Goal: Task Accomplishment & Management: Manage account settings

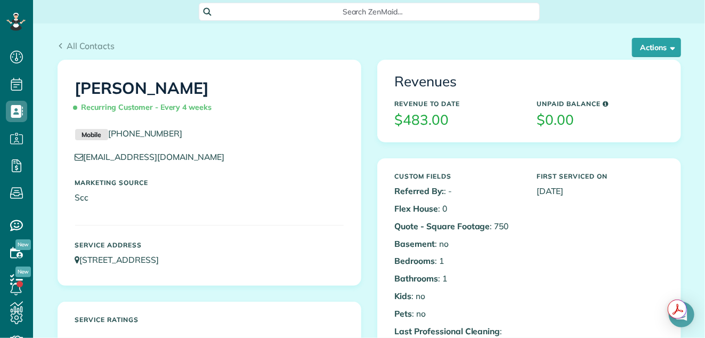
scroll to position [4, 4]
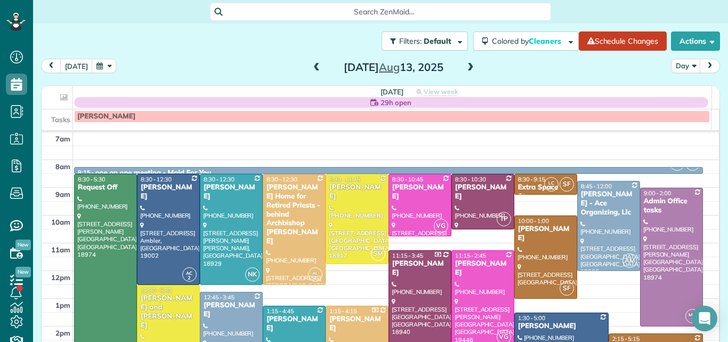
scroll to position [37, 0]
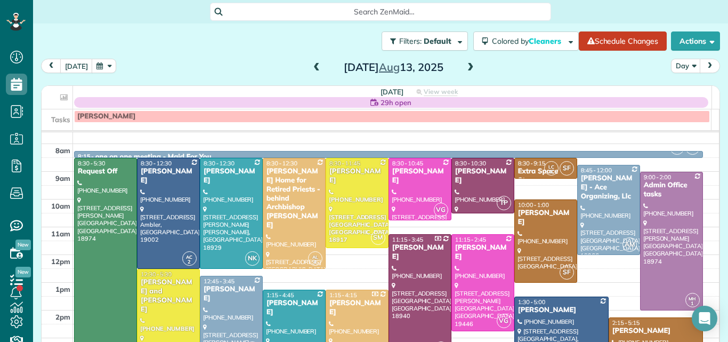
click at [311, 69] on span at bounding box center [317, 68] width 12 height 10
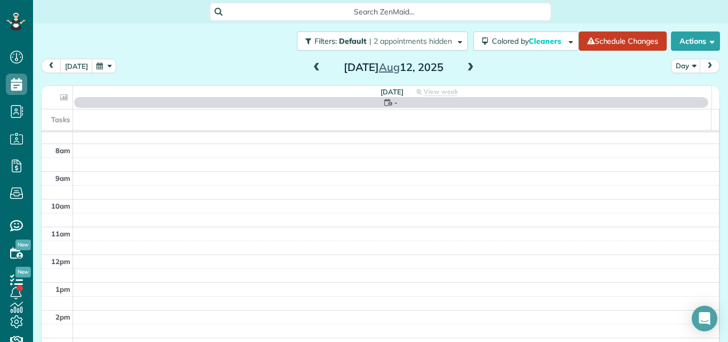
scroll to position [0, 0]
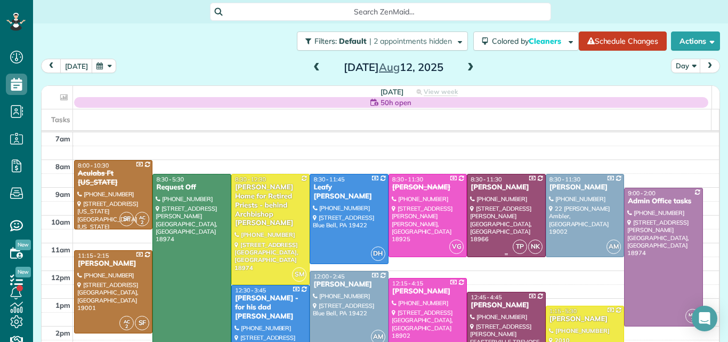
click at [507, 193] on div at bounding box center [505, 215] width 77 height 82
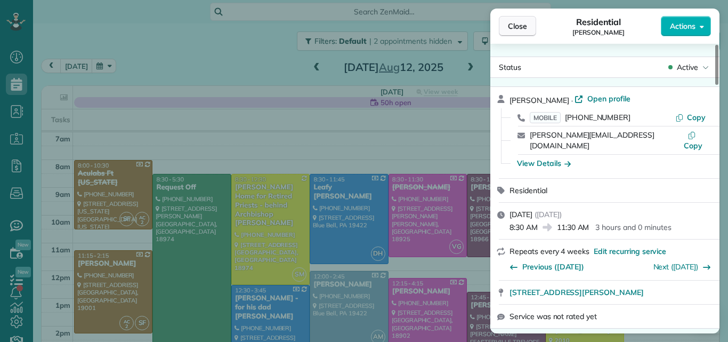
click at [521, 25] on span "Close" at bounding box center [517, 26] width 19 height 11
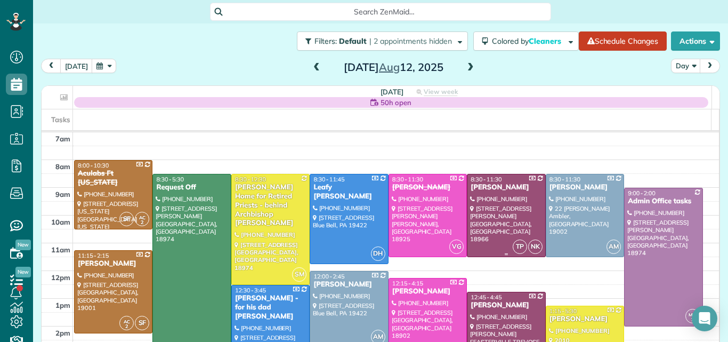
click at [485, 189] on div "Taylor McKenna" at bounding box center [506, 187] width 72 height 9
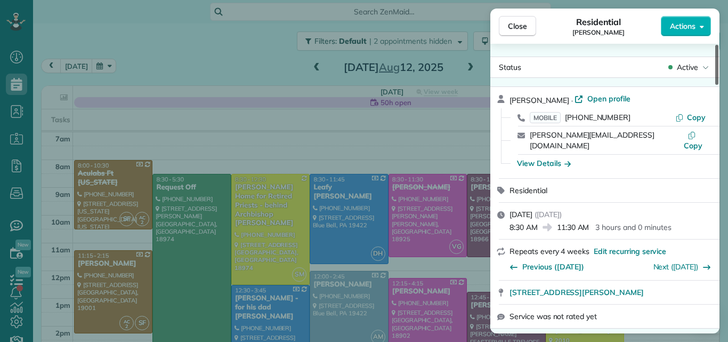
drag, startPoint x: 716, startPoint y: 74, endPoint x: 725, endPoint y: 72, distance: 9.3
click at [719, 72] on div at bounding box center [716, 65] width 3 height 40
click at [518, 24] on span "Close" at bounding box center [517, 26] width 19 height 11
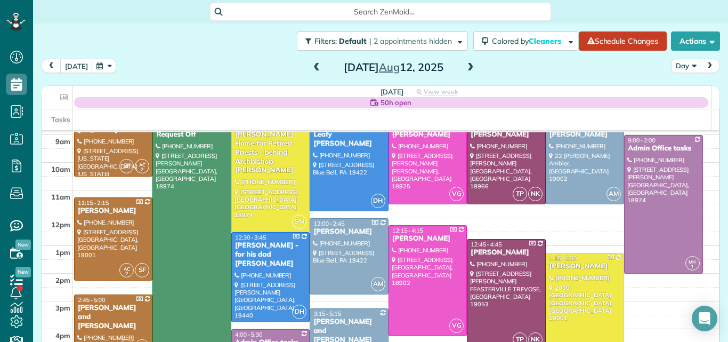
scroll to position [14, 0]
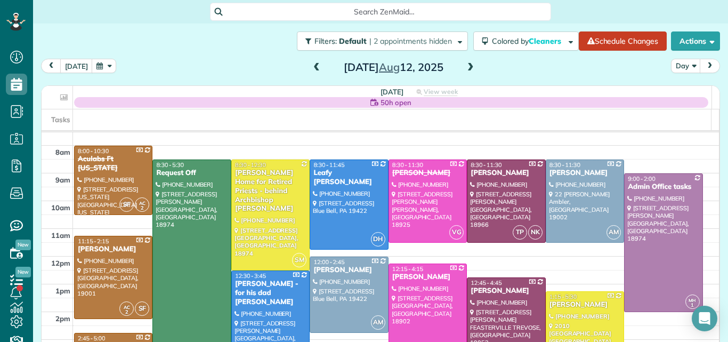
click at [466, 69] on span at bounding box center [471, 68] width 12 height 10
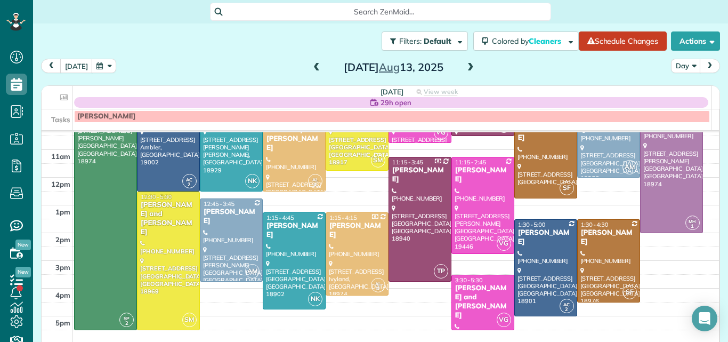
scroll to position [99, 0]
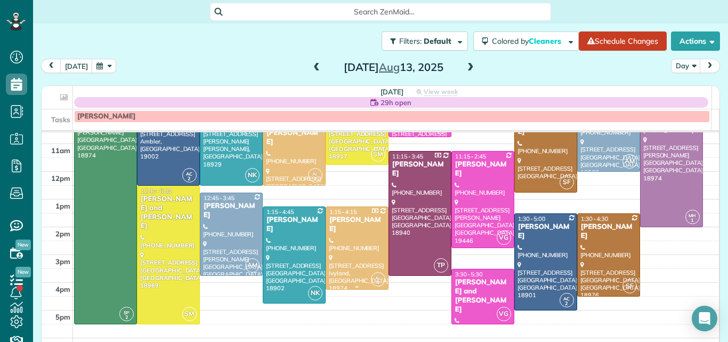
click at [345, 241] on div at bounding box center [357, 248] width 62 height 82
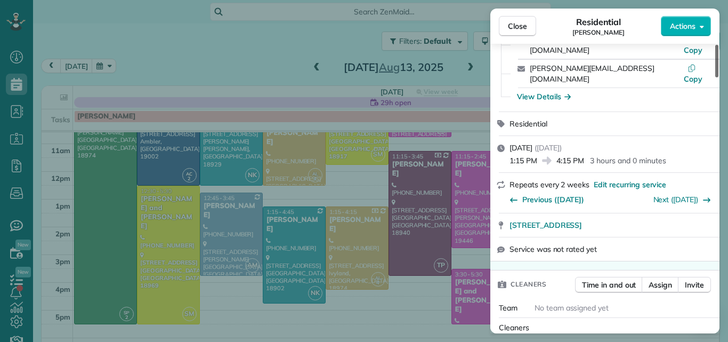
drag, startPoint x: 716, startPoint y: 69, endPoint x: 719, endPoint y: 101, distance: 31.6
click at [719, 77] on div at bounding box center [716, 61] width 3 height 33
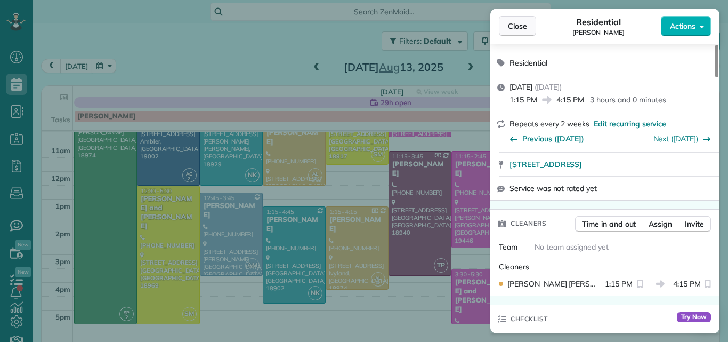
click at [518, 26] on span "Close" at bounding box center [517, 26] width 19 height 11
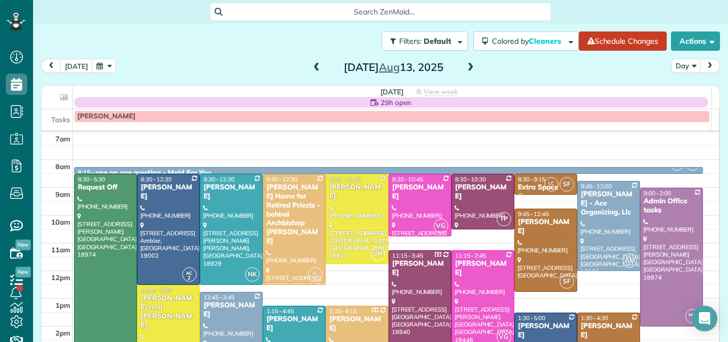
click at [312, 70] on span at bounding box center [317, 68] width 12 height 10
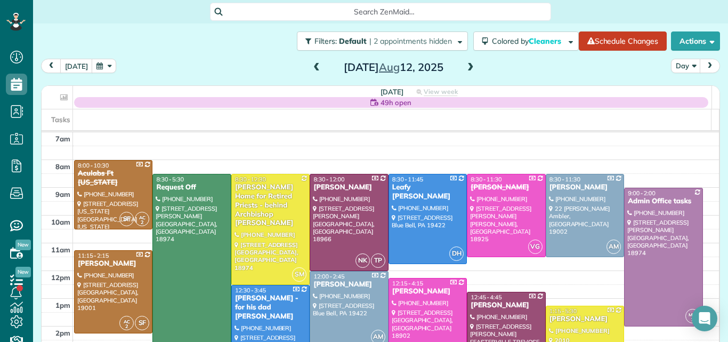
click at [311, 69] on span at bounding box center [317, 68] width 12 height 10
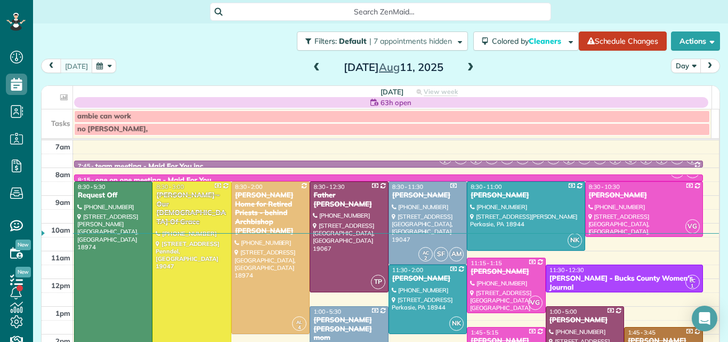
click at [671, 61] on button "Day" at bounding box center [686, 66] width 30 height 14
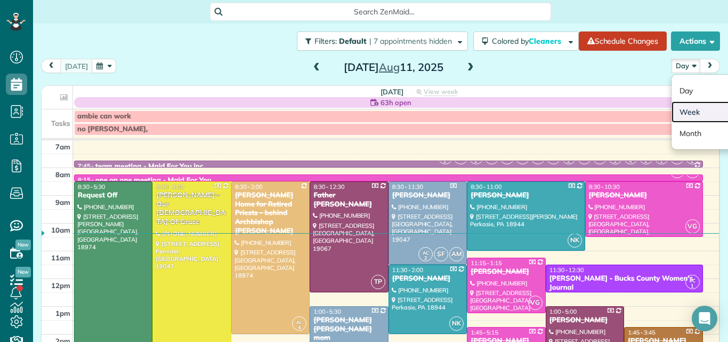
click at [676, 106] on link "Week" at bounding box center [714, 111] width 84 height 21
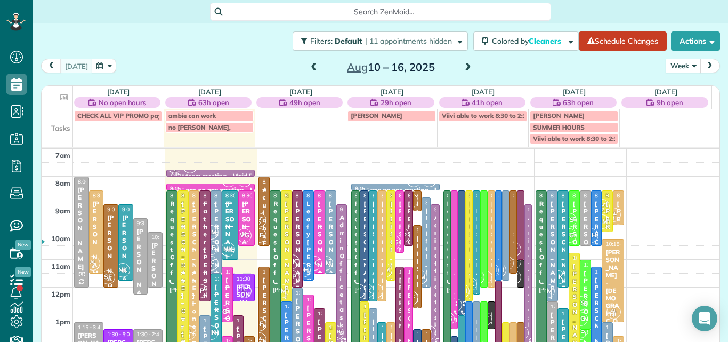
click at [675, 65] on button "Week" at bounding box center [683, 66] width 35 height 14
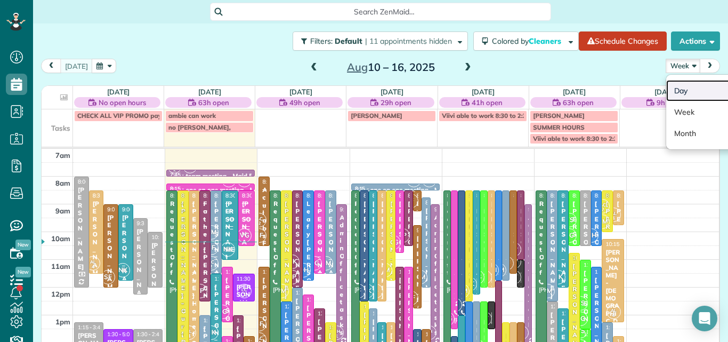
click at [674, 93] on link "Day" at bounding box center [708, 90] width 84 height 21
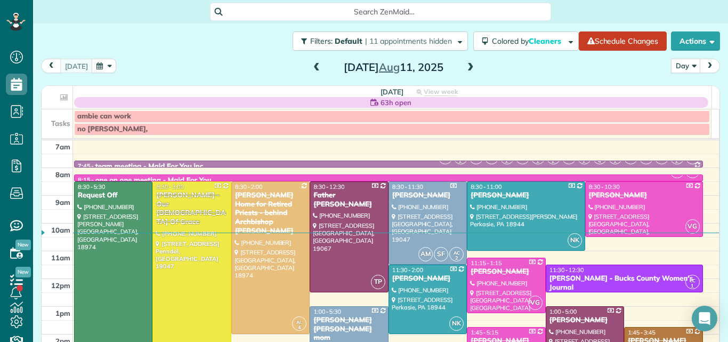
click at [465, 65] on span at bounding box center [471, 68] width 12 height 10
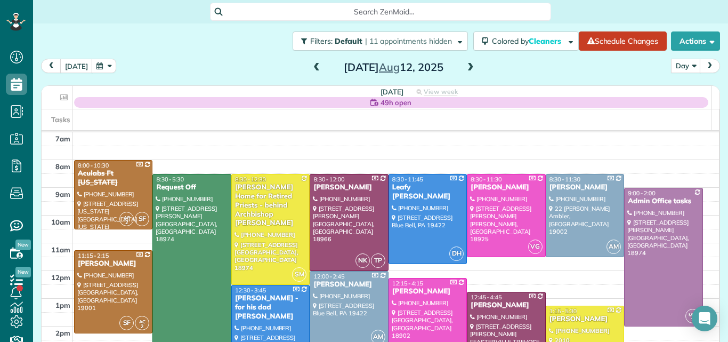
click at [465, 65] on span at bounding box center [471, 68] width 12 height 10
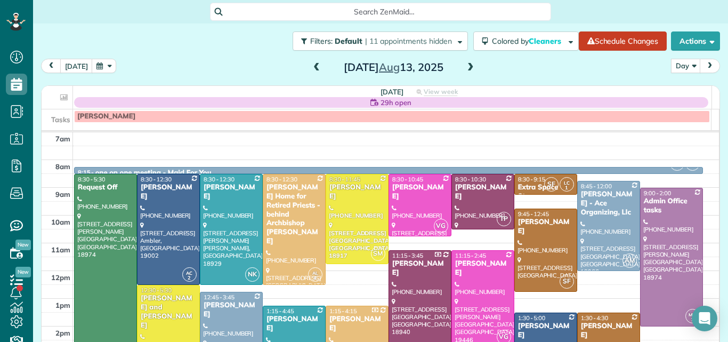
click at [465, 65] on span at bounding box center [471, 68] width 12 height 10
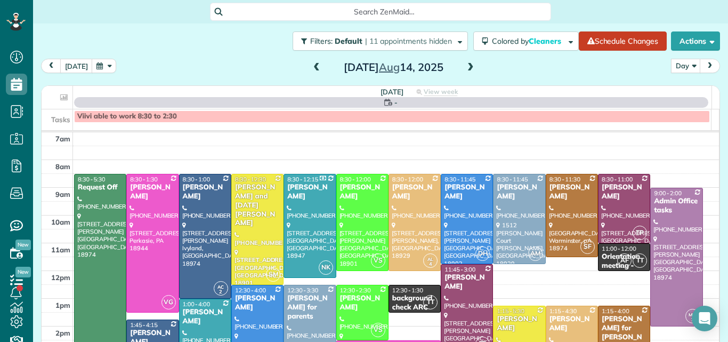
click at [465, 65] on span at bounding box center [471, 68] width 12 height 10
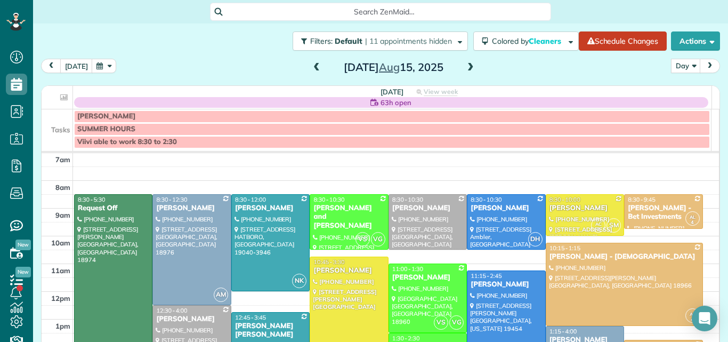
click at [465, 65] on span at bounding box center [471, 68] width 12 height 10
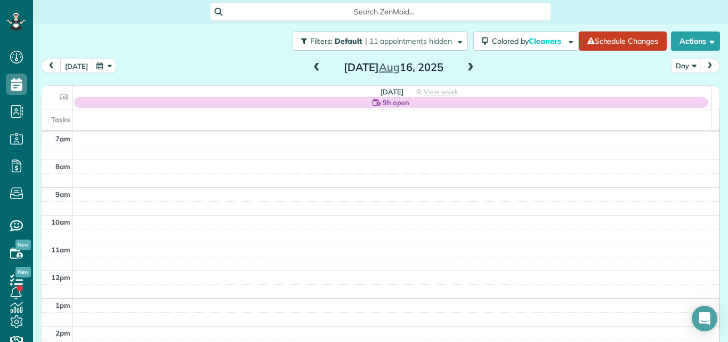
click at [465, 65] on span at bounding box center [471, 68] width 12 height 10
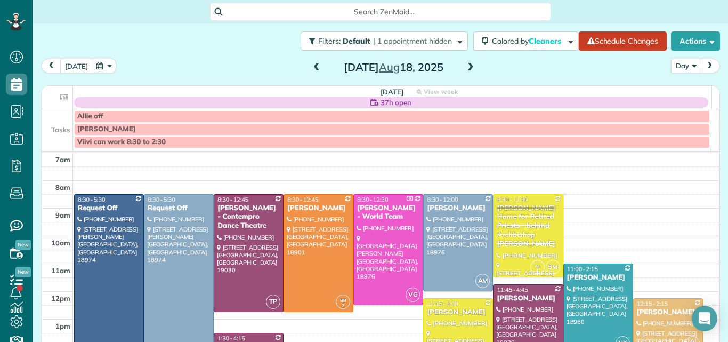
click at [465, 65] on span at bounding box center [471, 68] width 12 height 10
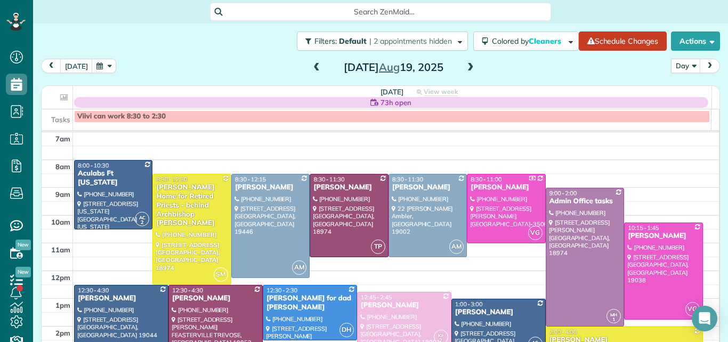
click at [465, 65] on span at bounding box center [471, 68] width 12 height 10
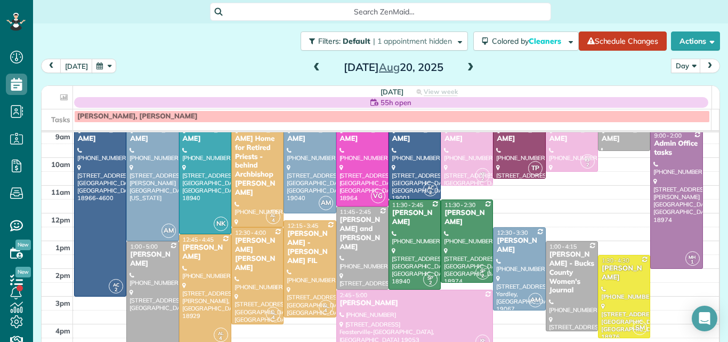
scroll to position [52, 0]
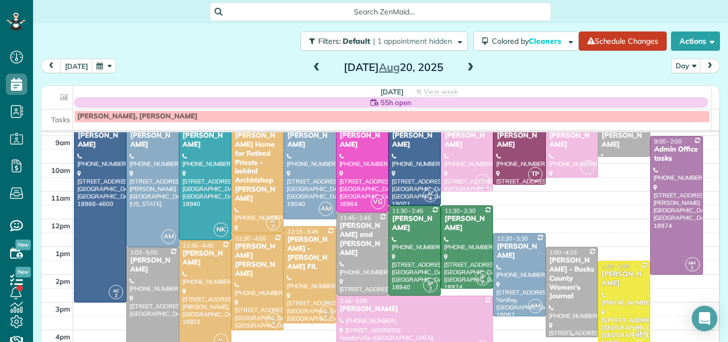
click at [567, 272] on div "Robin Coppinger - Bucks County Women's Journal" at bounding box center [572, 278] width 46 height 45
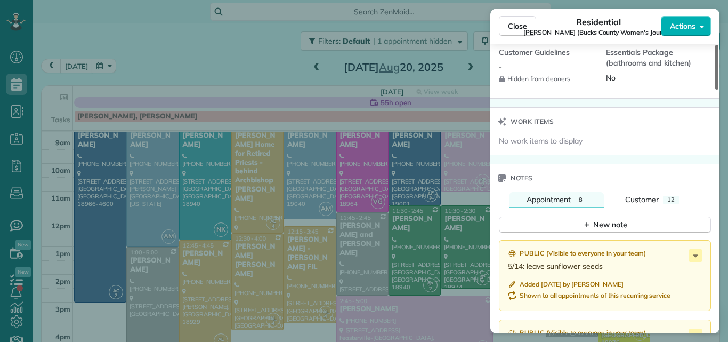
drag, startPoint x: 716, startPoint y: 66, endPoint x: 717, endPoint y: 223, distance: 157.3
click at [717, 90] on div at bounding box center [716, 67] width 3 height 45
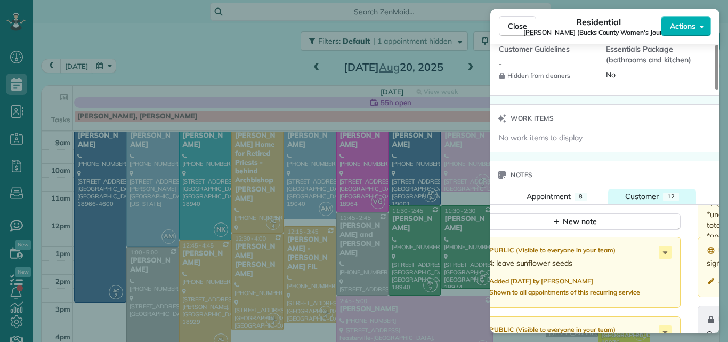
click at [649, 195] on span "Customer" at bounding box center [642, 196] width 34 height 10
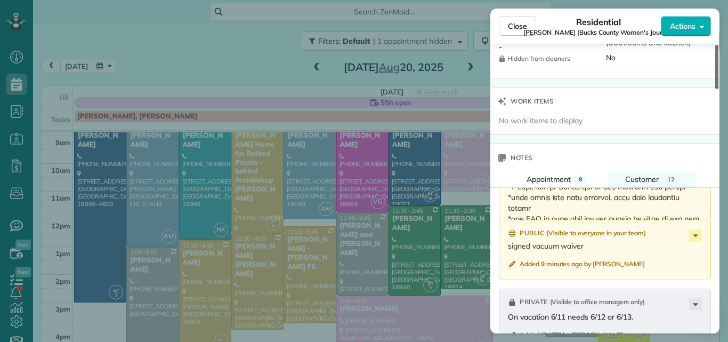
scroll to position [1038, 0]
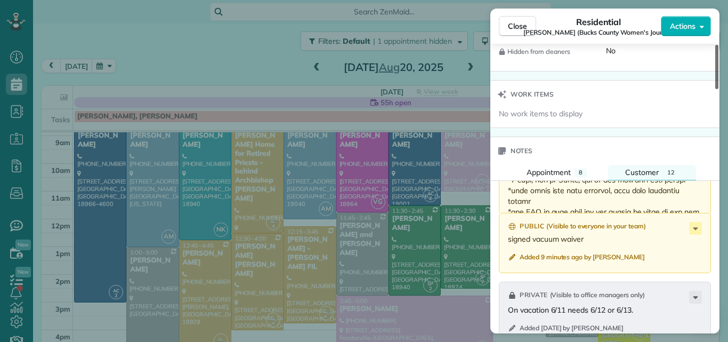
drag, startPoint x: 716, startPoint y: 209, endPoint x: 722, endPoint y: 213, distance: 7.4
click at [719, 89] on div at bounding box center [716, 67] width 3 height 44
click at [647, 170] on span "Customer" at bounding box center [642, 172] width 34 height 10
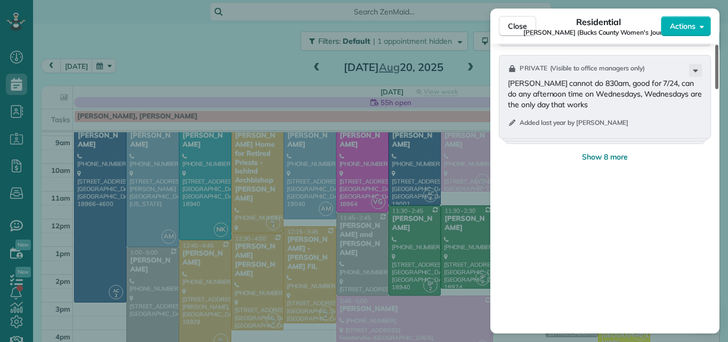
scroll to position [1478, 0]
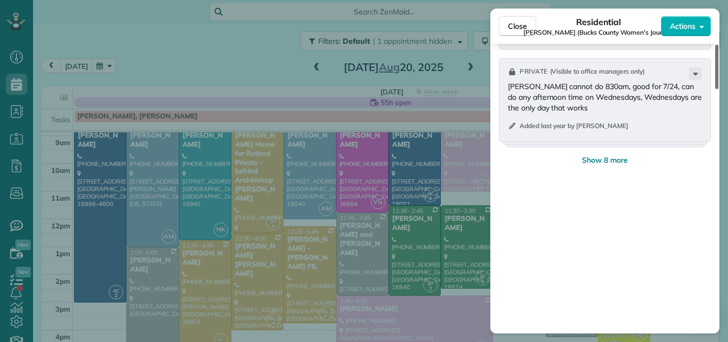
drag, startPoint x: 719, startPoint y: 216, endPoint x: 714, endPoint y: 284, distance: 67.9
click at [715, 89] on div at bounding box center [716, 67] width 3 height 44
click at [599, 157] on span "Show 8 more" at bounding box center [605, 160] width 46 height 11
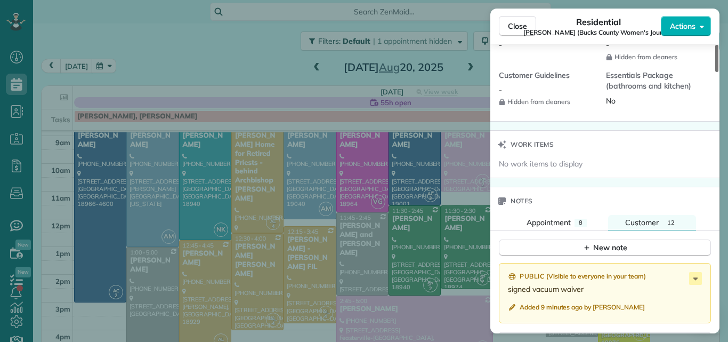
scroll to position [971, 0]
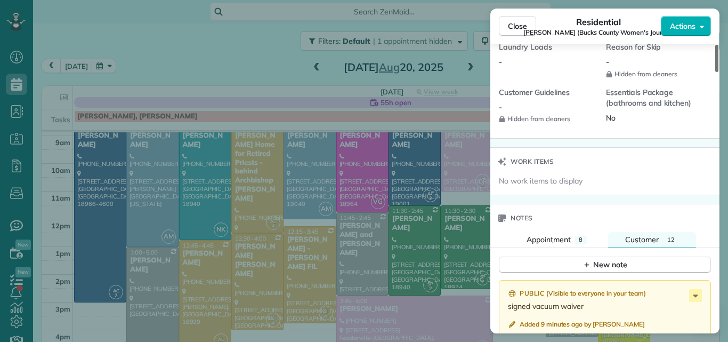
drag, startPoint x: 716, startPoint y: 188, endPoint x: 728, endPoint y: 140, distance: 49.4
click at [719, 72] on div at bounding box center [716, 58] width 3 height 27
click at [599, 262] on div "New note" at bounding box center [605, 264] width 45 height 11
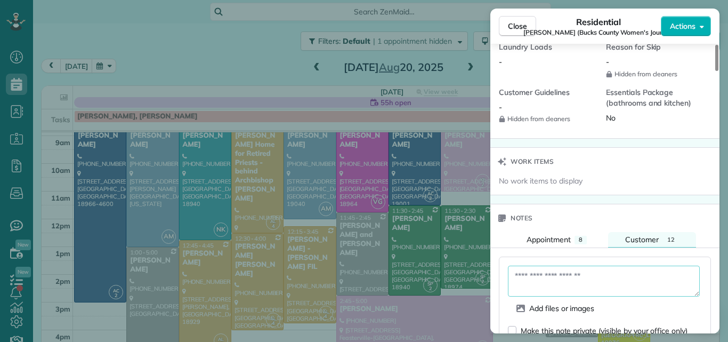
click at [559, 272] on textarea at bounding box center [604, 280] width 192 height 31
type textarea "*"
click at [562, 273] on textarea "To enrich screen reader interactions, please activate Accessibility in Grammarl…" at bounding box center [604, 280] width 192 height 31
type textarea "*"
click at [608, 286] on textarea "**********" at bounding box center [604, 280] width 192 height 31
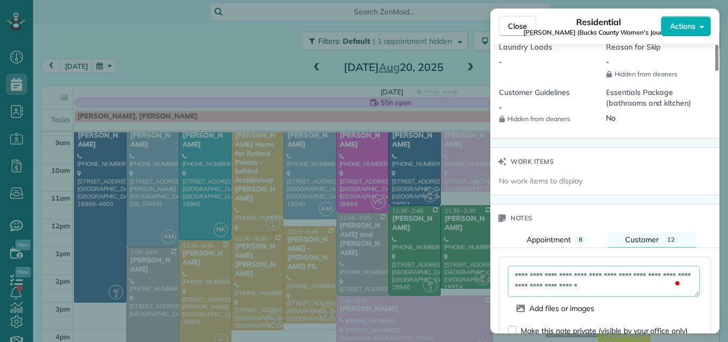
scroll to position [17, 0]
type textarea "**********"
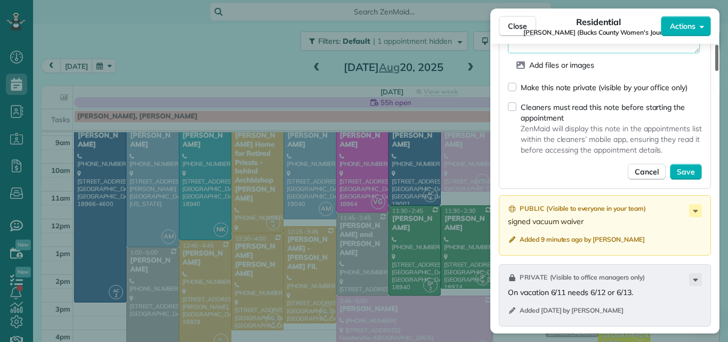
drag, startPoint x: 716, startPoint y: 139, endPoint x: 715, endPoint y: 161, distance: 22.4
click at [715, 71] on div at bounding box center [716, 58] width 3 height 26
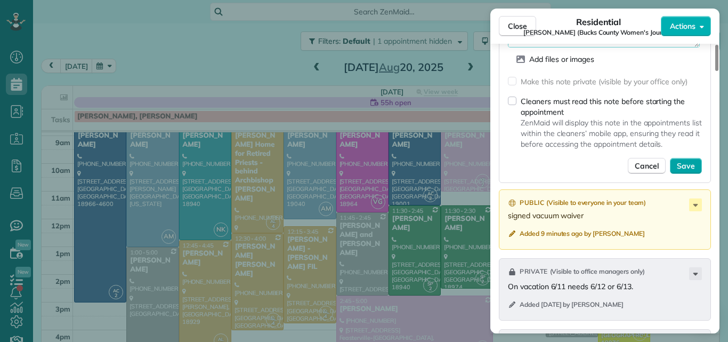
click at [686, 165] on span "Save" at bounding box center [686, 165] width 18 height 11
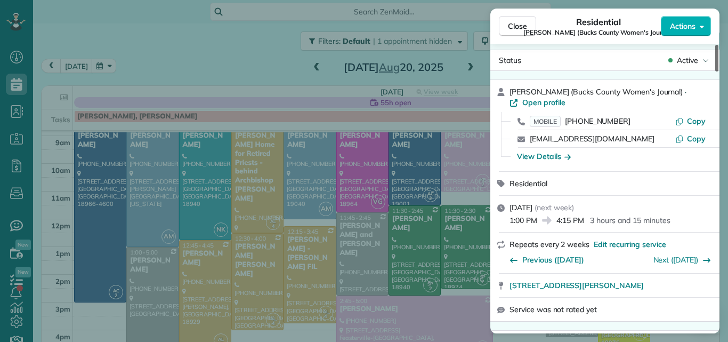
scroll to position [0, 0]
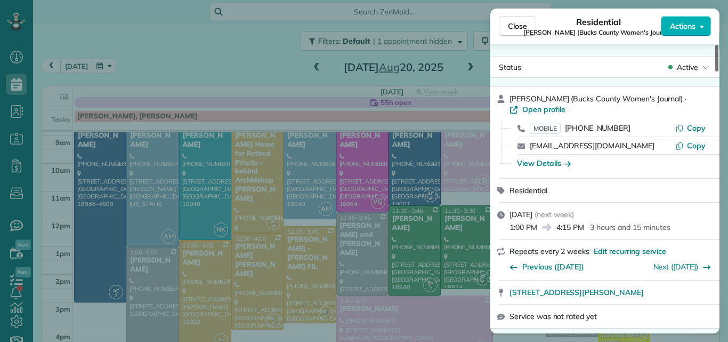
drag, startPoint x: 717, startPoint y: 162, endPoint x: 716, endPoint y: 33, distance: 129.5
click at [716, 45] on div at bounding box center [716, 58] width 3 height 27
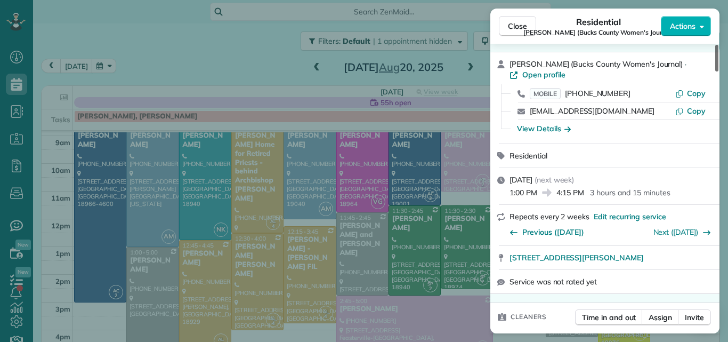
drag, startPoint x: 716, startPoint y: 52, endPoint x: 728, endPoint y: 55, distance: 11.6
click at [719, 55] on div at bounding box center [716, 58] width 3 height 27
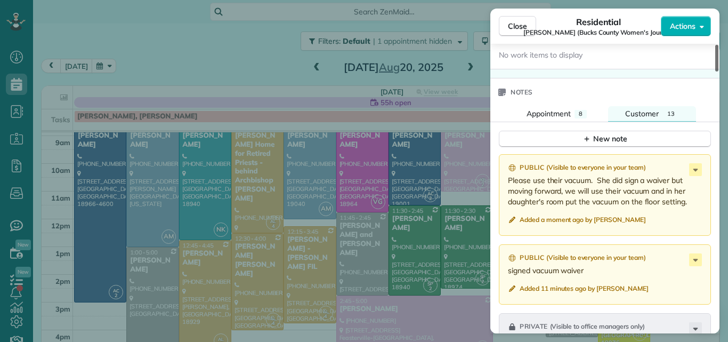
scroll to position [1120, 0]
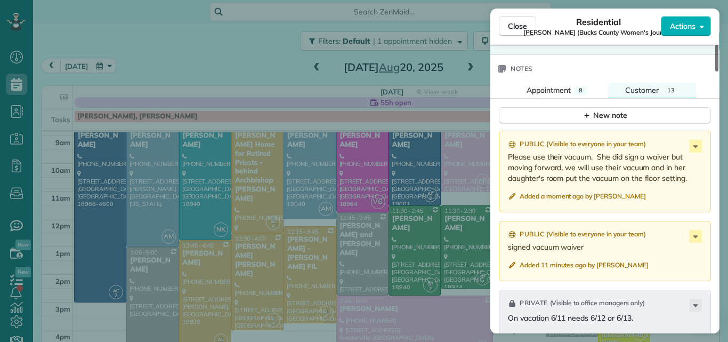
drag, startPoint x: 718, startPoint y: 60, endPoint x: 728, endPoint y: 160, distance: 100.1
click at [719, 71] on div at bounding box center [716, 58] width 3 height 27
click at [696, 147] on icon at bounding box center [696, 146] width 5 height 3
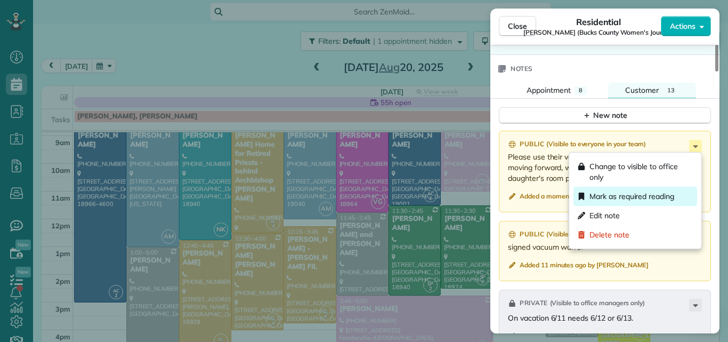
click at [662, 194] on span "Mark as required reading" at bounding box center [632, 196] width 85 height 11
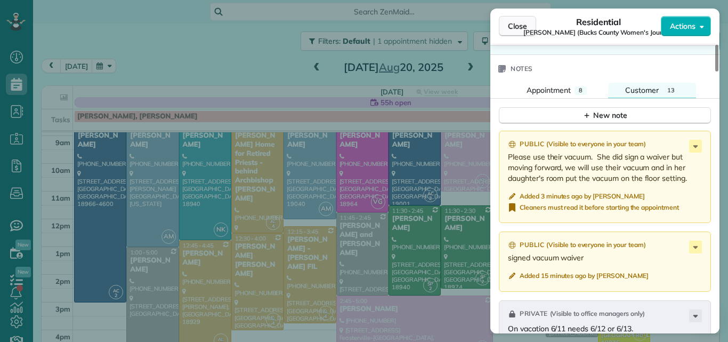
click at [520, 22] on span "Close" at bounding box center [517, 26] width 19 height 11
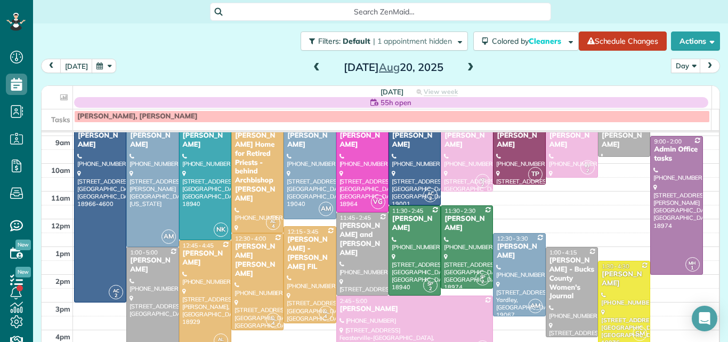
click at [308, 63] on div "Wednesday Aug 20, 2025" at bounding box center [393, 67] width 171 height 17
click at [466, 62] on span at bounding box center [471, 68] width 12 height 16
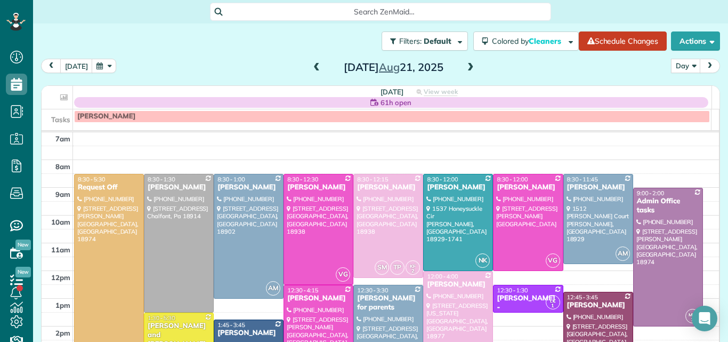
click at [466, 62] on span at bounding box center [471, 68] width 12 height 16
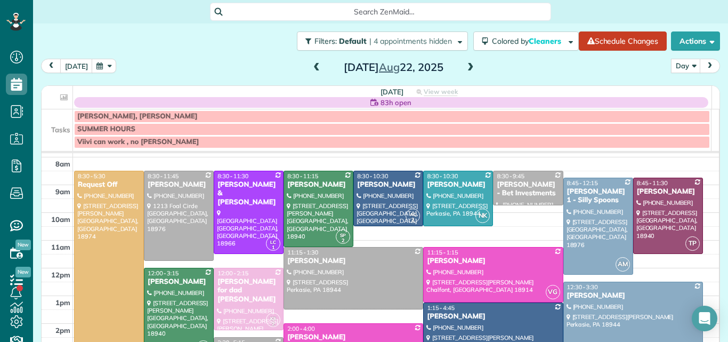
scroll to position [22, 0]
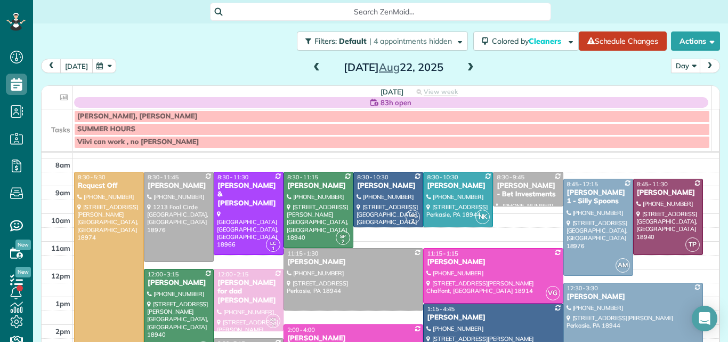
click at [67, 64] on button "today" at bounding box center [76, 66] width 33 height 14
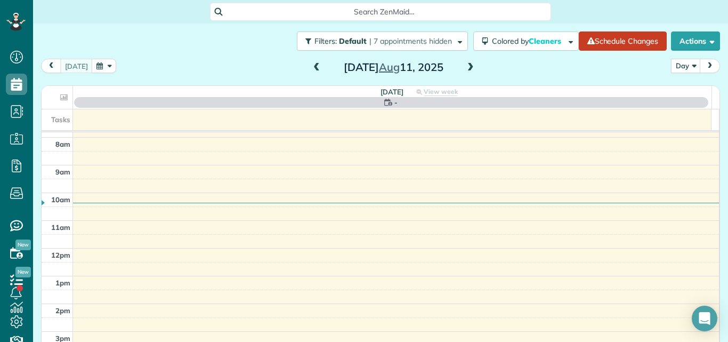
scroll to position [0, 0]
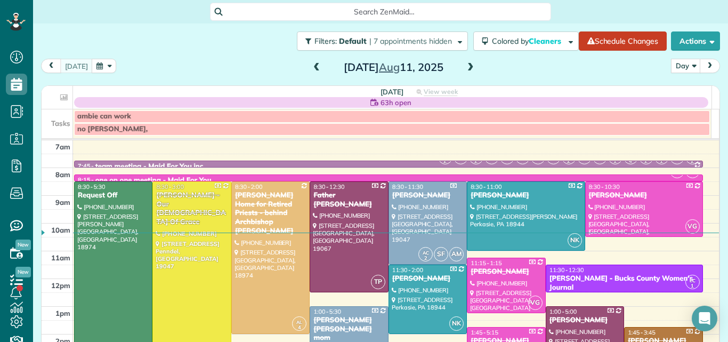
click at [465, 66] on span at bounding box center [471, 68] width 12 height 10
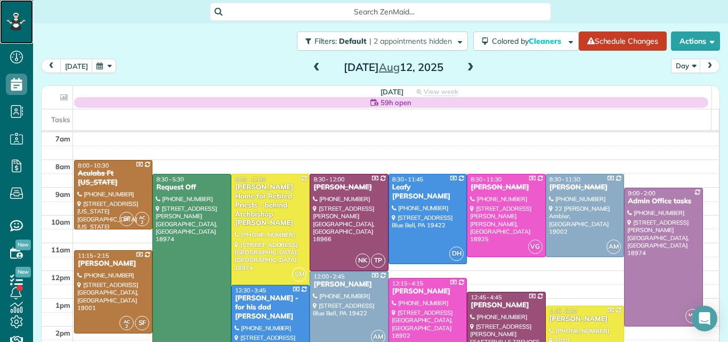
click at [12, 18] on icon at bounding box center [15, 22] width 19 height 18
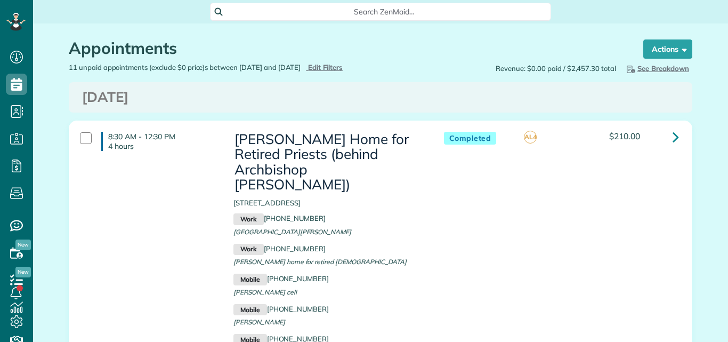
scroll to position [5, 5]
click at [340, 64] on span "Edit Filters" at bounding box center [325, 67] width 35 height 9
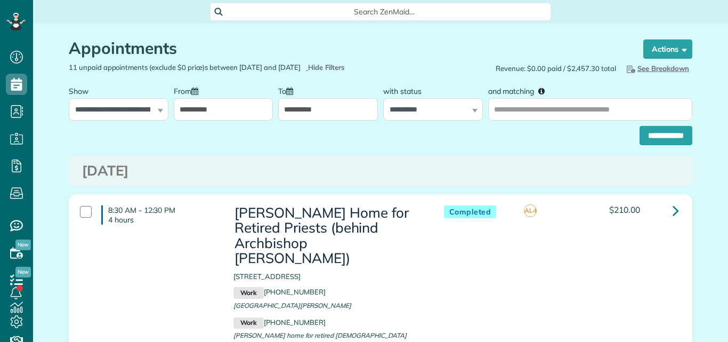
click at [329, 111] on input "**********" at bounding box center [328, 109] width 100 height 22
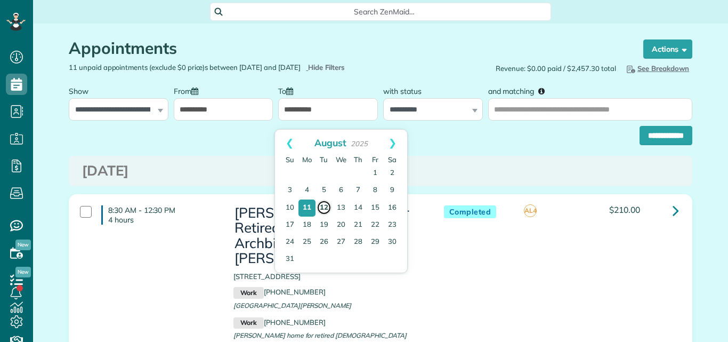
click at [323, 207] on link "12" at bounding box center [324, 207] width 15 height 15
type input "**********"
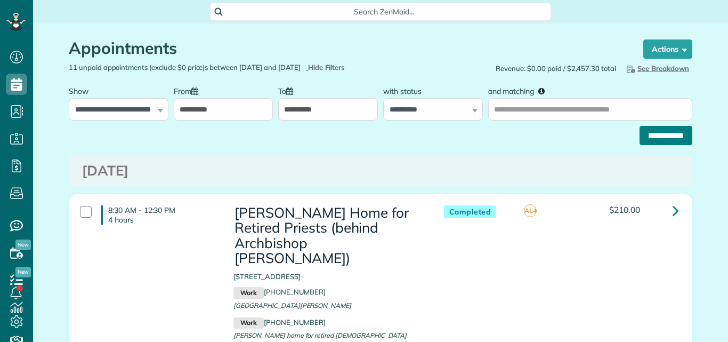
click at [647, 140] on input "**********" at bounding box center [666, 135] width 53 height 19
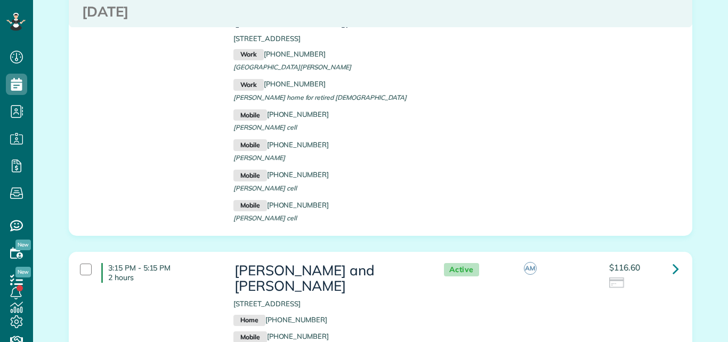
scroll to position [2500, 0]
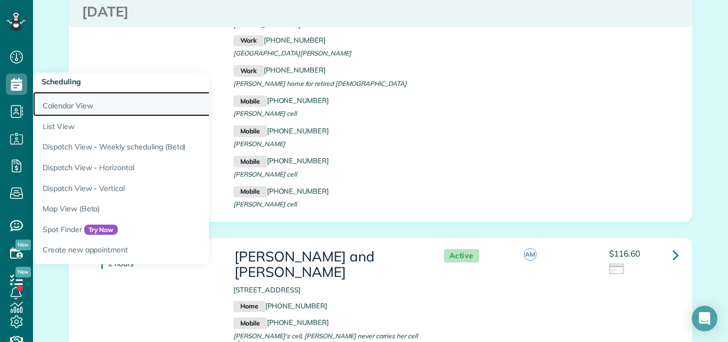
click at [55, 102] on link "Calendar View" at bounding box center [166, 104] width 267 height 25
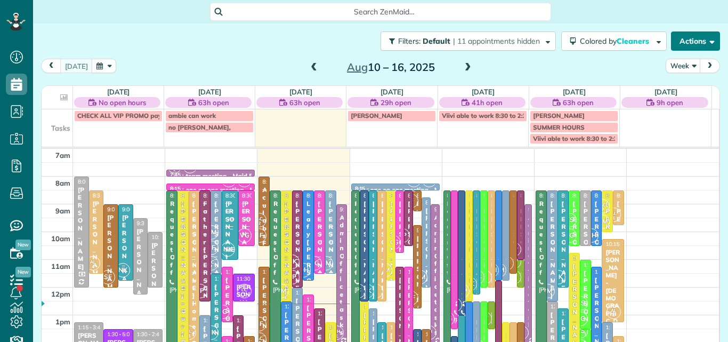
scroll to position [5, 5]
click at [616, 200] on div "Julie Sulpizio - Bet Investments" at bounding box center [618, 307] width 5 height 215
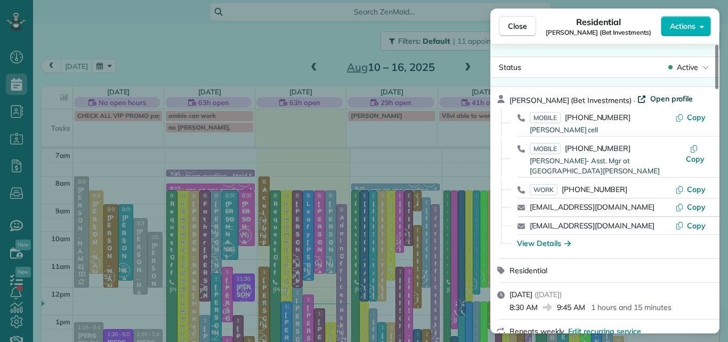
click at [652, 95] on span "Open profile" at bounding box center [671, 98] width 43 height 11
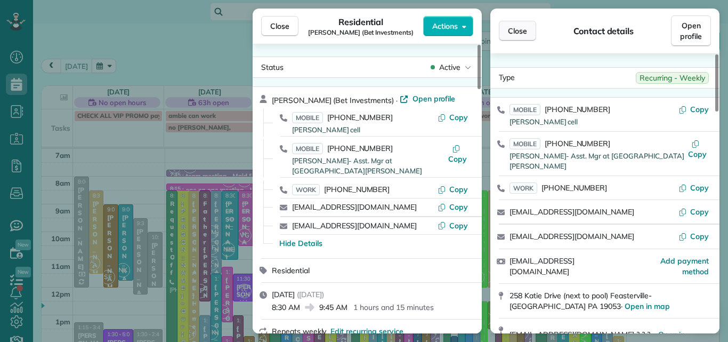
click at [517, 29] on span "Close" at bounding box center [517, 31] width 19 height 11
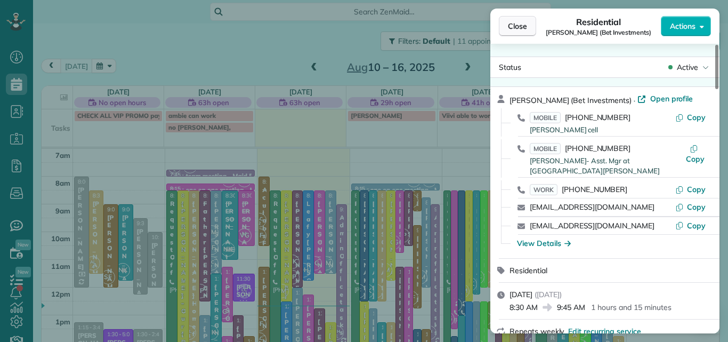
click at [512, 22] on span "Close" at bounding box center [517, 26] width 19 height 11
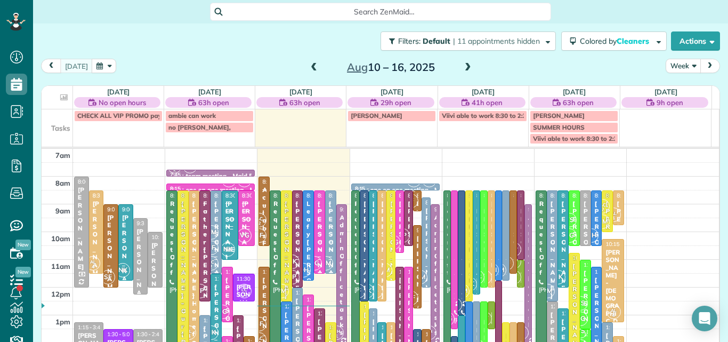
click at [670, 61] on button "Week" at bounding box center [683, 66] width 35 height 14
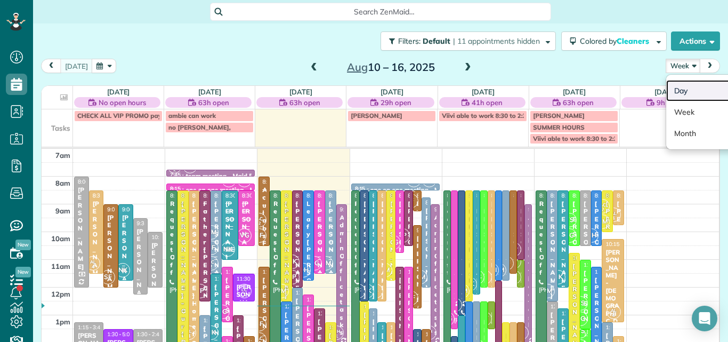
click at [673, 84] on link "Day" at bounding box center [708, 90] width 84 height 21
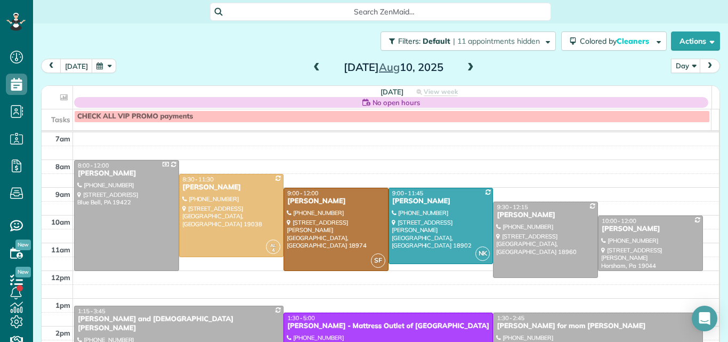
click at [465, 69] on span at bounding box center [471, 68] width 12 height 10
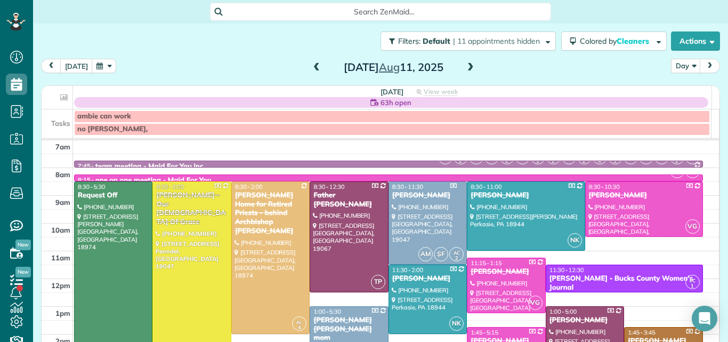
click at [465, 69] on span at bounding box center [471, 68] width 12 height 10
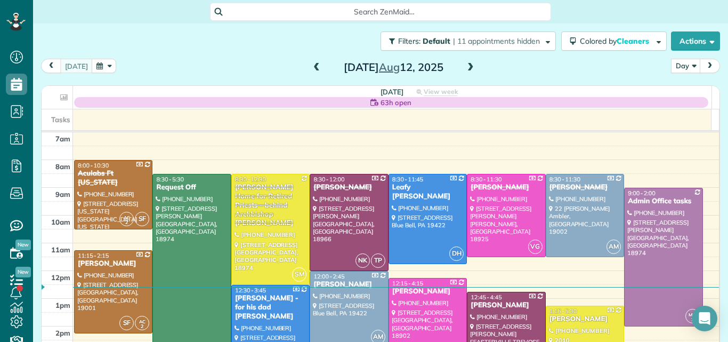
click at [465, 69] on span at bounding box center [471, 68] width 12 height 10
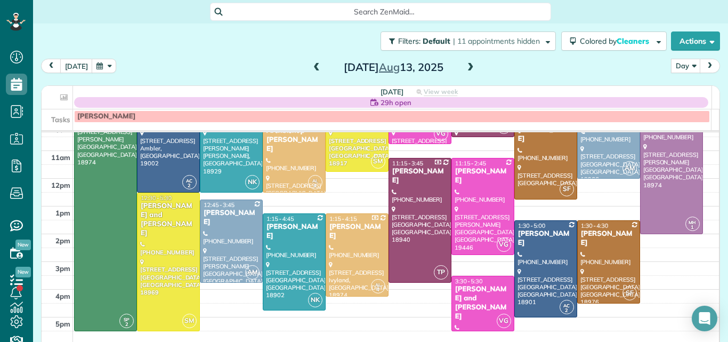
scroll to position [93, 0]
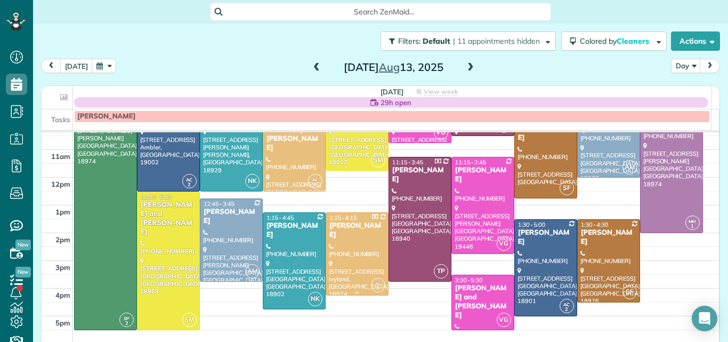
click at [356, 235] on div at bounding box center [357, 254] width 62 height 82
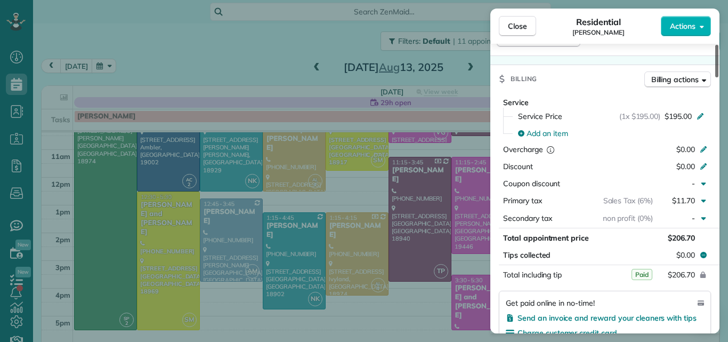
scroll to position [679, 0]
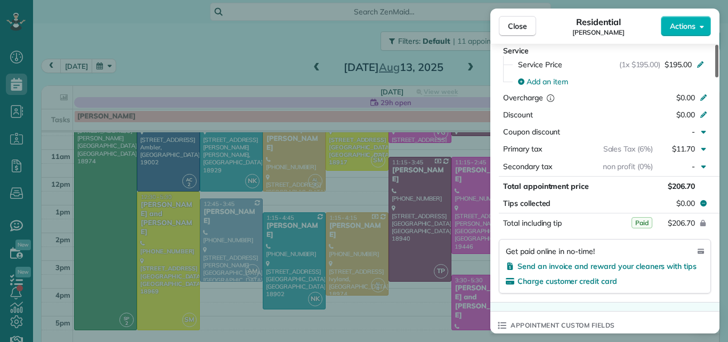
drag, startPoint x: 717, startPoint y: 66, endPoint x: 713, endPoint y: 143, distance: 76.9
click at [715, 77] on div at bounding box center [716, 61] width 3 height 33
click at [518, 21] on span "Close" at bounding box center [517, 26] width 19 height 11
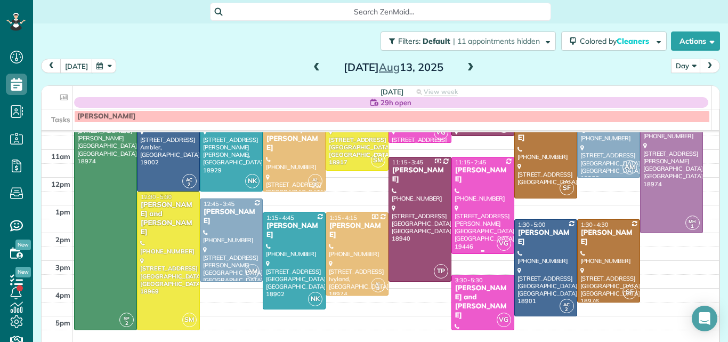
click at [479, 192] on div at bounding box center [483, 205] width 62 height 96
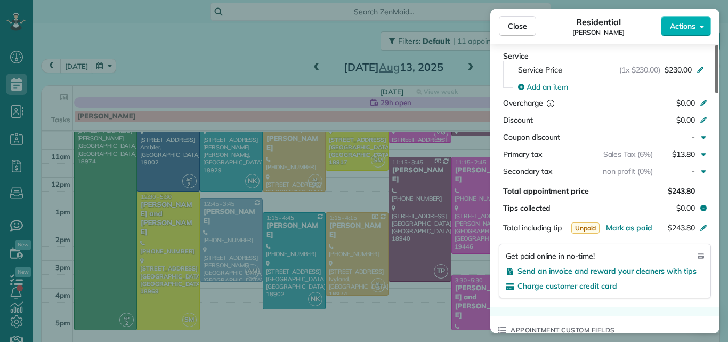
scroll to position [561, 0]
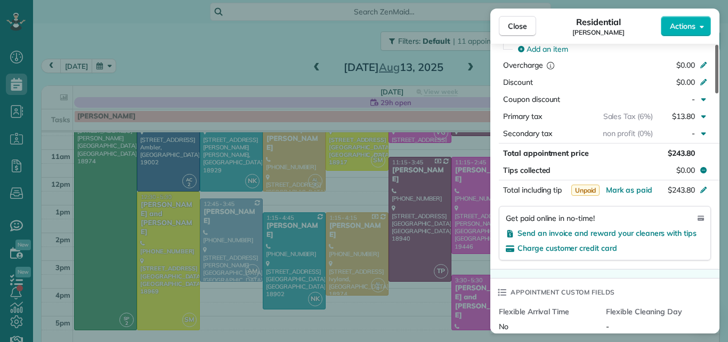
drag, startPoint x: 716, startPoint y: 81, endPoint x: 715, endPoint y: 175, distance: 94.4
click at [715, 93] on div at bounding box center [716, 69] width 3 height 49
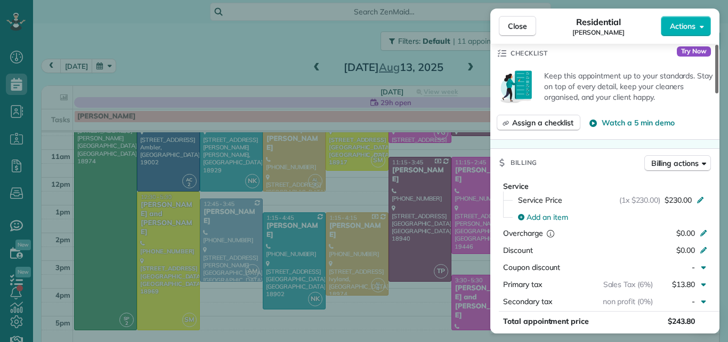
drag, startPoint x: 717, startPoint y: 146, endPoint x: 728, endPoint y: 116, distance: 32.2
click at [719, 93] on div at bounding box center [716, 69] width 3 height 49
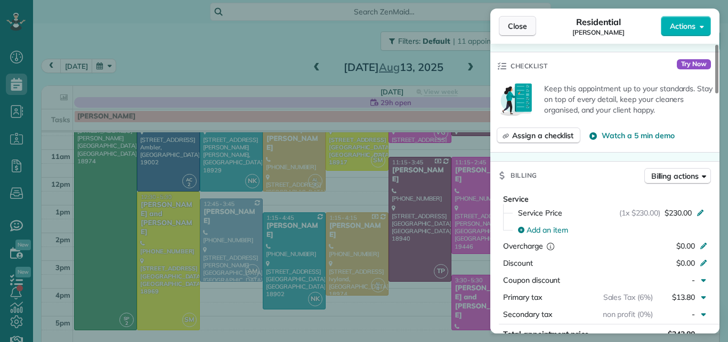
click at [528, 26] on button "Close" at bounding box center [517, 26] width 37 height 20
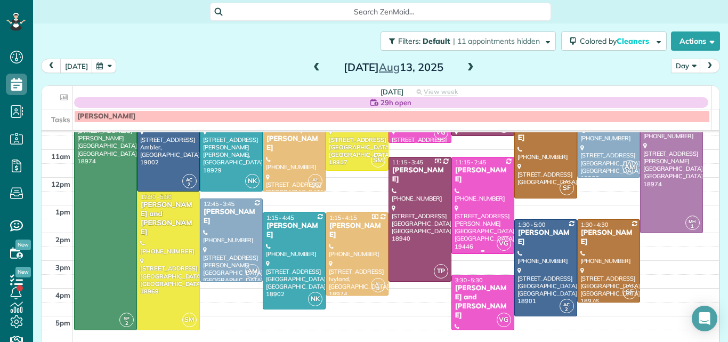
click at [479, 193] on div at bounding box center [483, 205] width 62 height 96
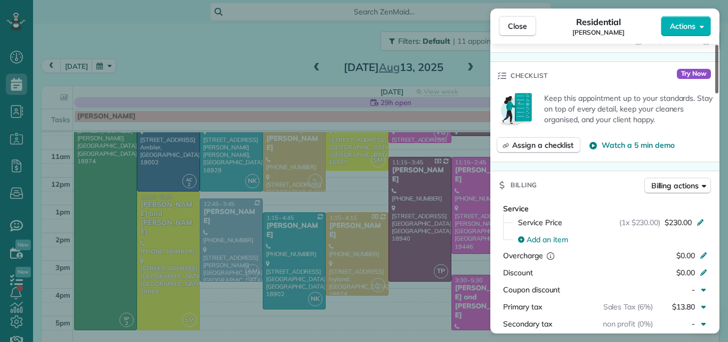
drag, startPoint x: 716, startPoint y: 84, endPoint x: 712, endPoint y: 157, distance: 73.2
click at [715, 93] on div at bounding box center [716, 69] width 3 height 49
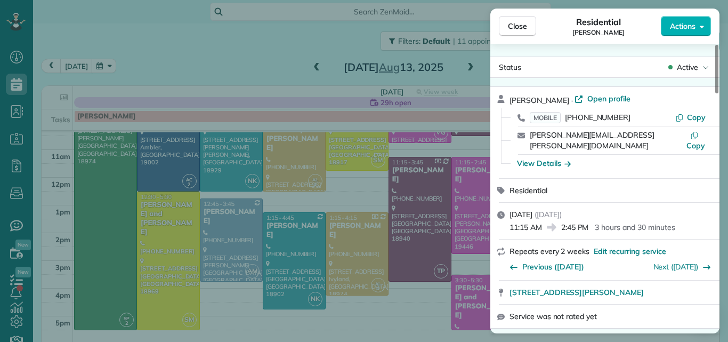
drag, startPoint x: 717, startPoint y: 126, endPoint x: 728, endPoint y: 29, distance: 97.5
click at [719, 45] on div at bounding box center [716, 69] width 3 height 49
click at [604, 98] on span "Open profile" at bounding box center [608, 98] width 43 height 11
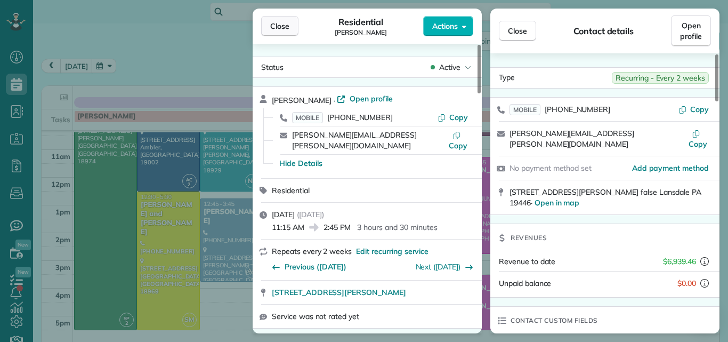
click at [283, 26] on span "Close" at bounding box center [279, 26] width 19 height 11
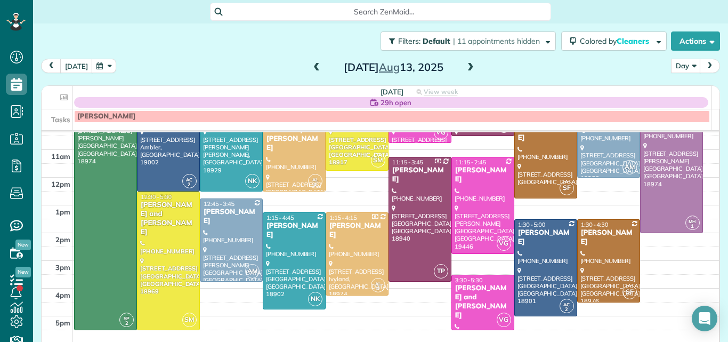
click at [465, 68] on span at bounding box center [471, 68] width 12 height 10
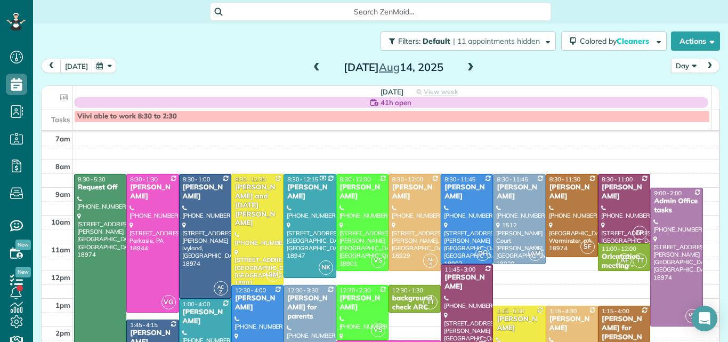
click at [465, 68] on span at bounding box center [471, 68] width 12 height 10
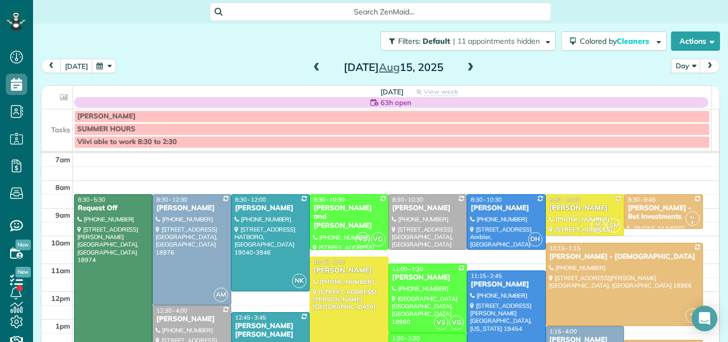
click at [465, 68] on span at bounding box center [471, 68] width 12 height 10
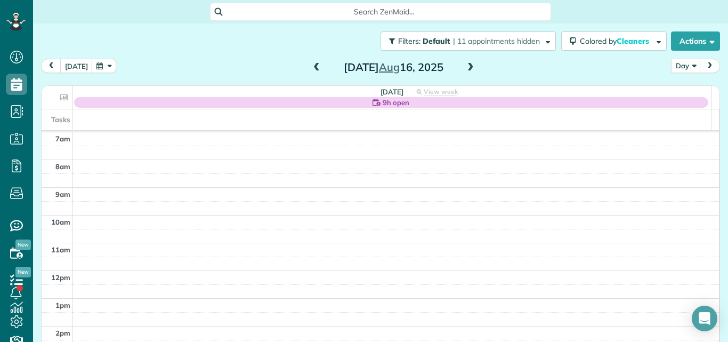
click at [465, 68] on span at bounding box center [471, 68] width 12 height 10
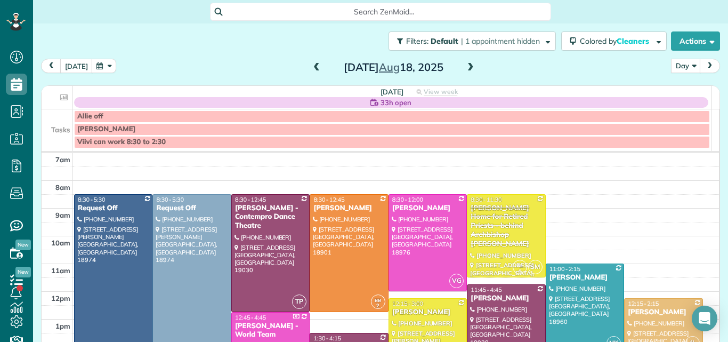
click at [465, 68] on span at bounding box center [471, 68] width 12 height 10
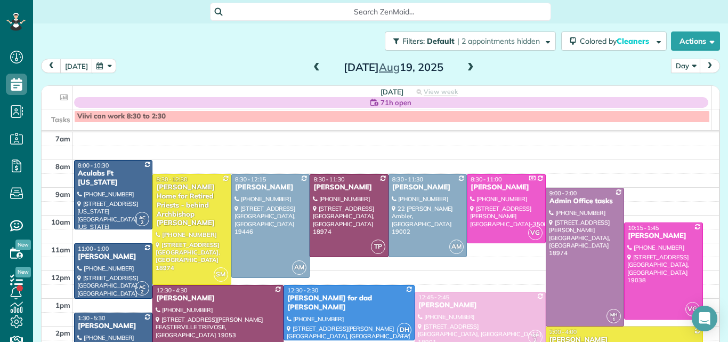
click at [465, 68] on span at bounding box center [471, 68] width 12 height 10
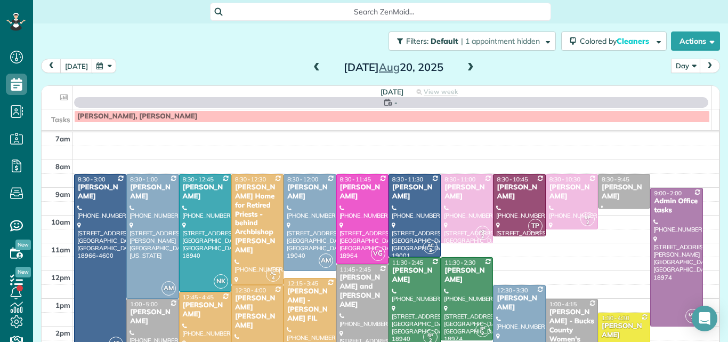
click at [465, 68] on span at bounding box center [471, 68] width 12 height 10
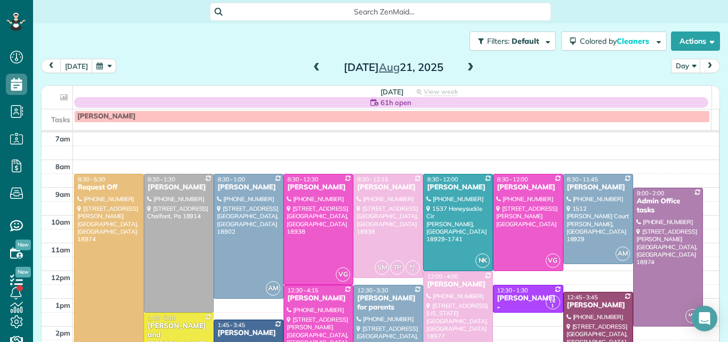
click at [465, 68] on span at bounding box center [471, 68] width 12 height 10
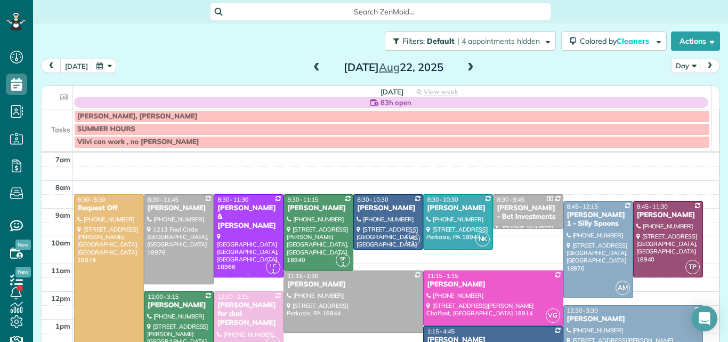
click at [228, 230] on div at bounding box center [248, 236] width 69 height 82
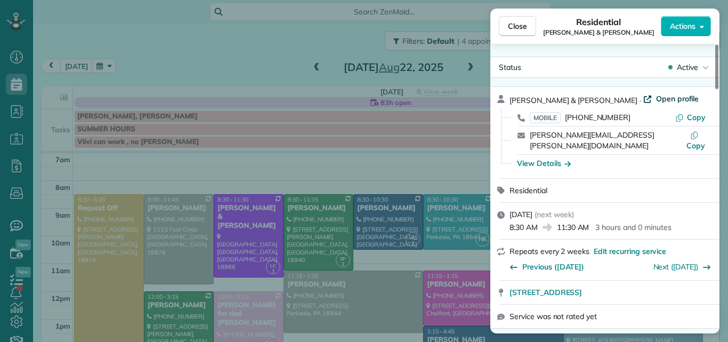
click at [656, 97] on span "Open profile" at bounding box center [677, 98] width 43 height 11
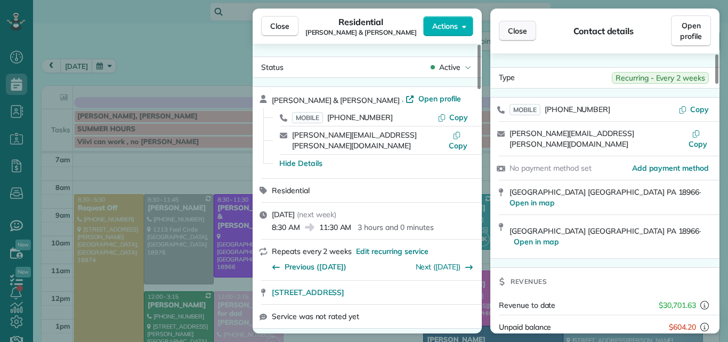
click at [283, 25] on span "Close" at bounding box center [279, 26] width 19 height 11
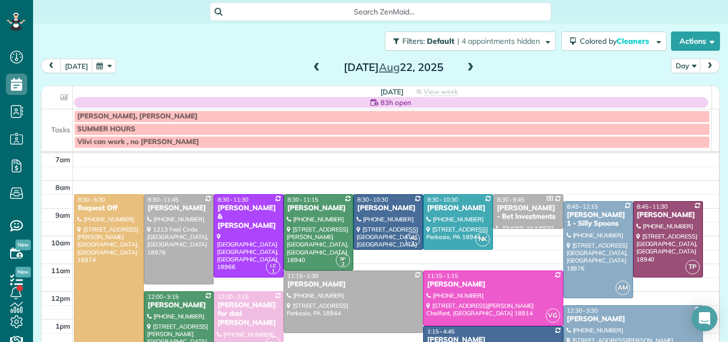
click at [311, 68] on span at bounding box center [317, 68] width 12 height 10
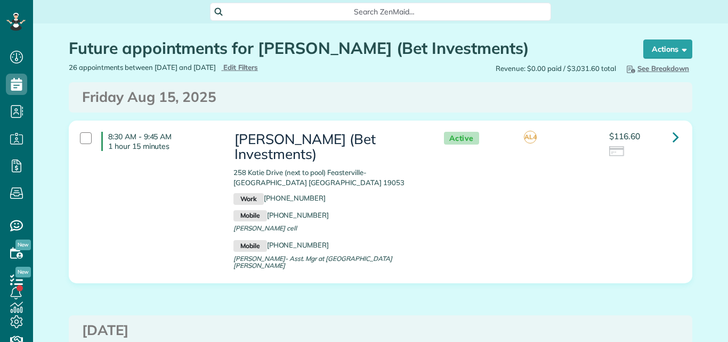
click at [76, 132] on div "8:30 AM - 9:45 AM 1 hour 15 minutes" at bounding box center [149, 141] width 154 height 30
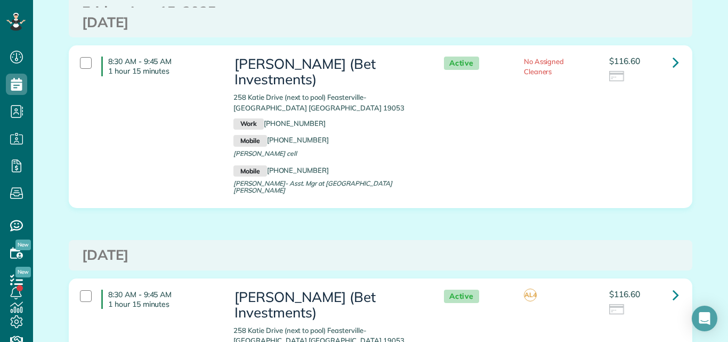
scroll to position [327, 0]
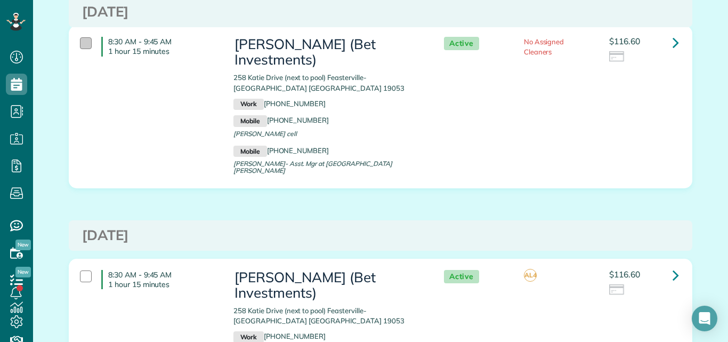
click at [82, 37] on div at bounding box center [86, 43] width 12 height 12
click at [81, 270] on div at bounding box center [86, 276] width 12 height 12
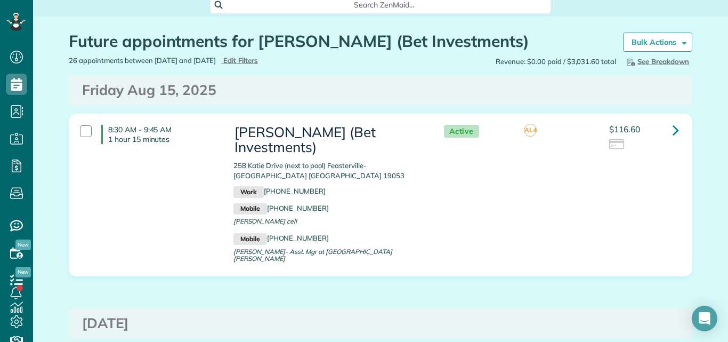
scroll to position [0, 0]
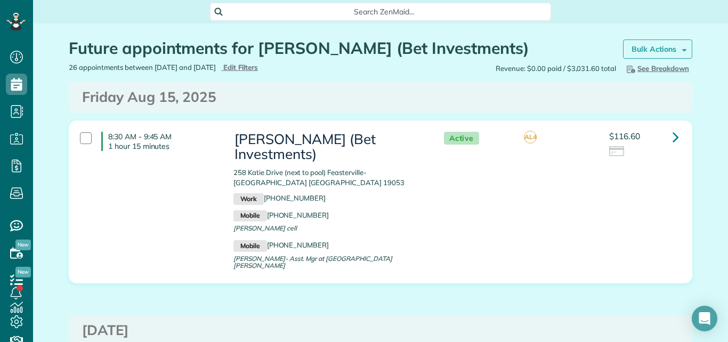
click at [650, 44] on strong "Bulk Actions" at bounding box center [654, 49] width 45 height 10
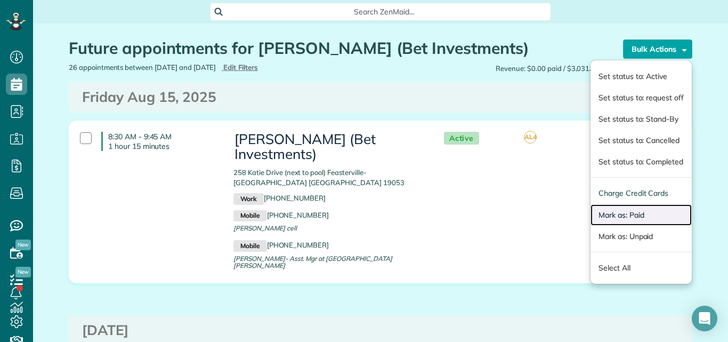
click at [601, 211] on link "Mark as: Paid" at bounding box center [641, 214] width 101 height 21
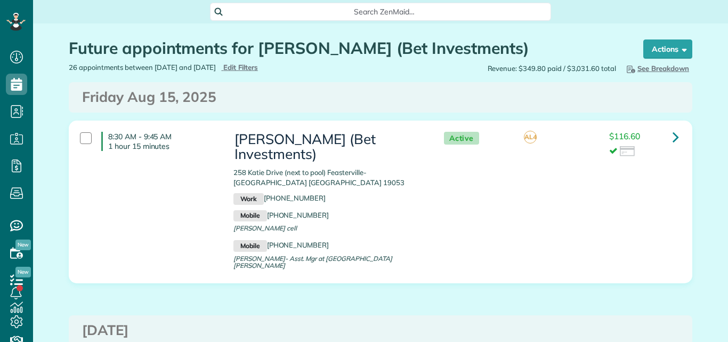
scroll to position [5, 5]
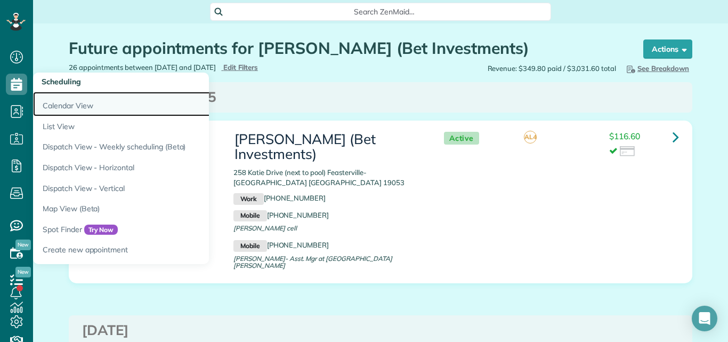
click at [55, 103] on link "Calendar View" at bounding box center [166, 104] width 267 height 25
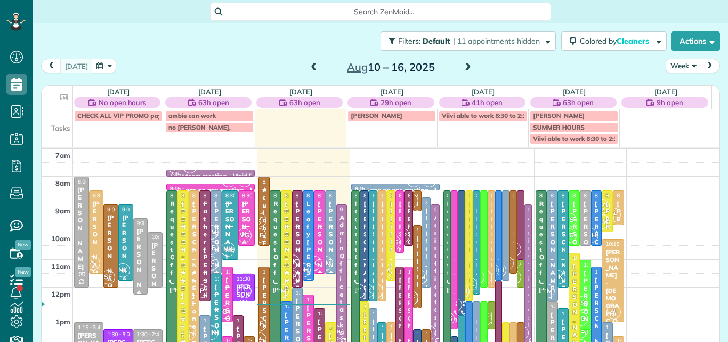
scroll to position [5, 5]
click at [674, 67] on button "Week" at bounding box center [683, 66] width 35 height 14
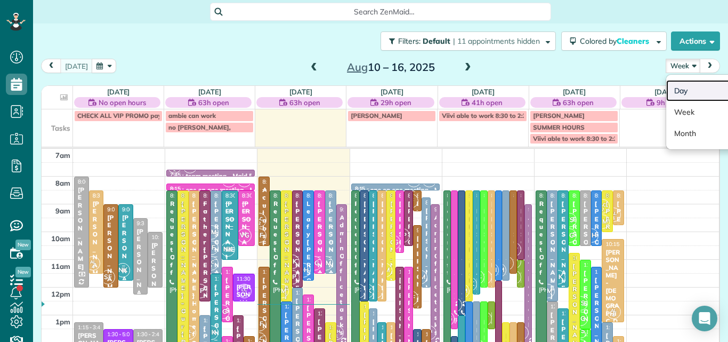
click at [668, 91] on link "Day" at bounding box center [708, 90] width 84 height 21
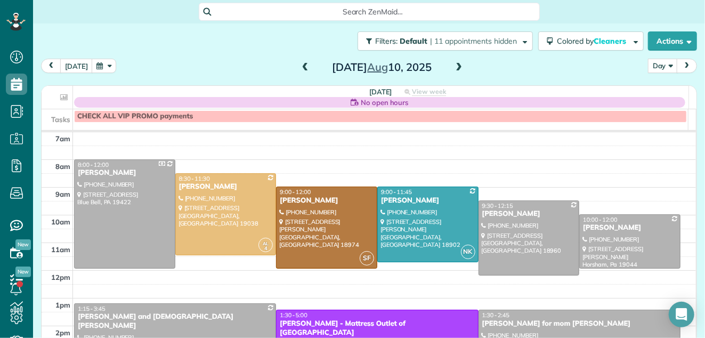
scroll to position [338, 33]
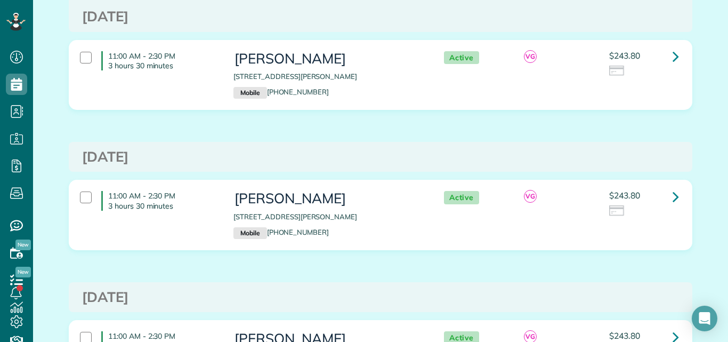
scroll to position [1065, 0]
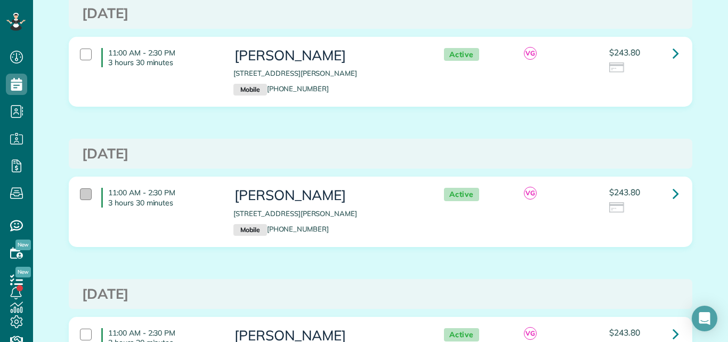
click at [80, 191] on div at bounding box center [86, 194] width 12 height 12
click at [83, 47] on div "11:00 AM - 2:30 PM 3 hours 30 minutes" at bounding box center [149, 58] width 154 height 30
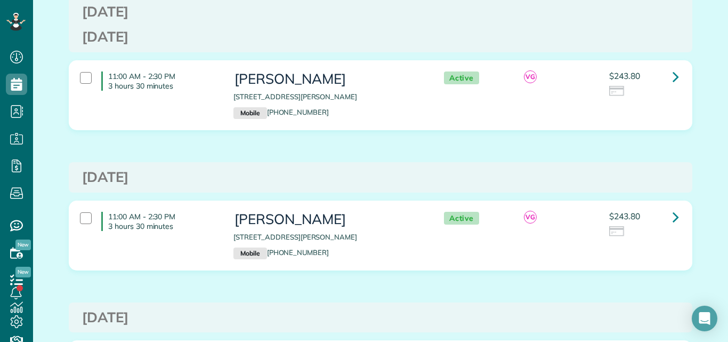
scroll to position [858, 0]
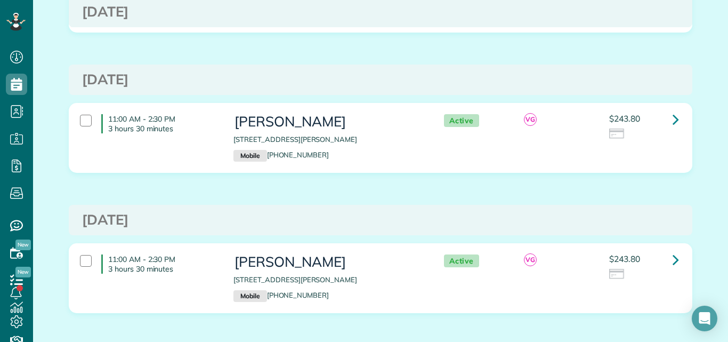
click at [78, 112] on div "11:00 AM - 2:30 PM 3 hours 30 minutes" at bounding box center [149, 124] width 154 height 30
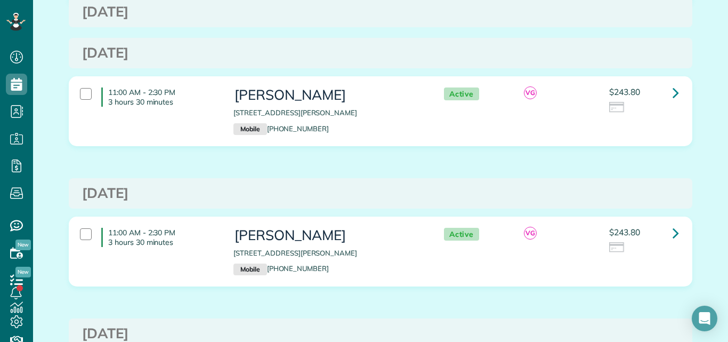
scroll to position [738, 0]
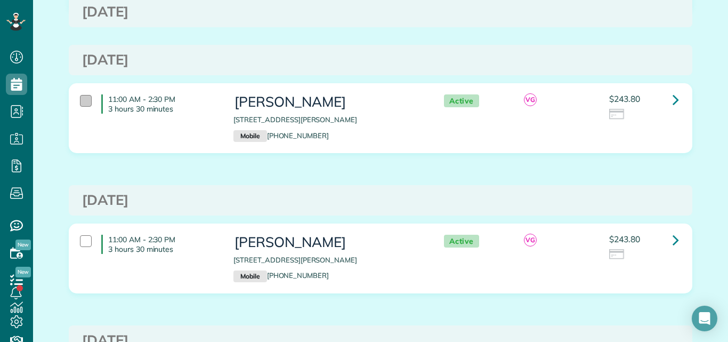
click at [80, 100] on div at bounding box center [86, 101] width 12 height 12
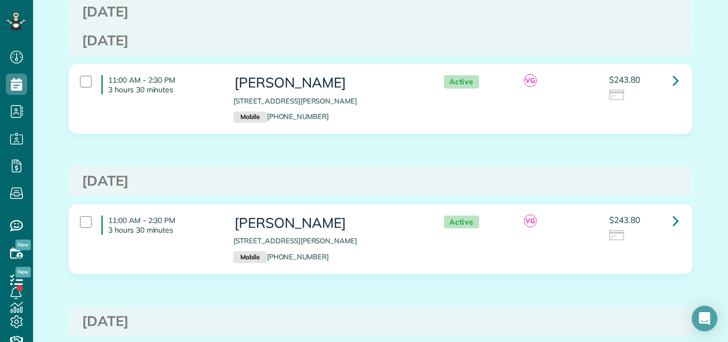
scroll to position [531, 0]
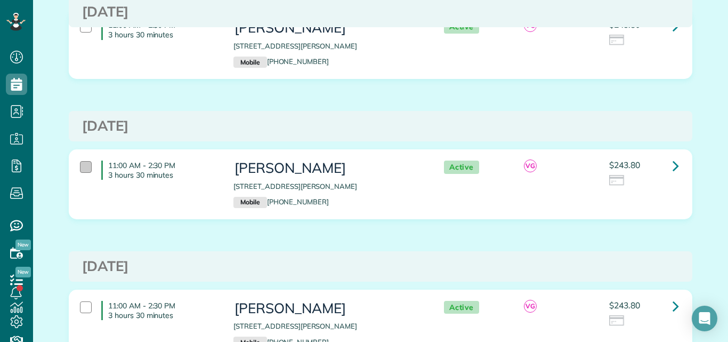
click at [80, 165] on div at bounding box center [86, 167] width 12 height 12
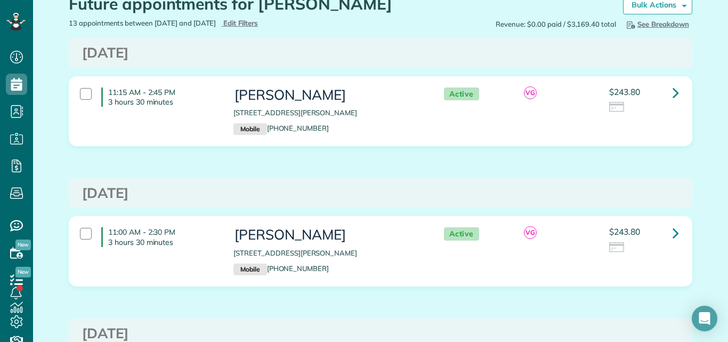
scroll to position [34, 0]
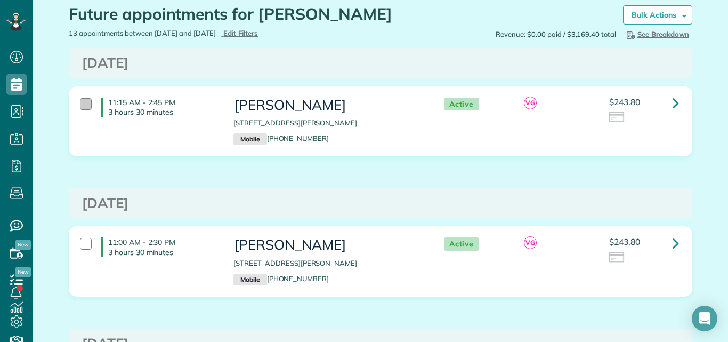
click at [80, 101] on div at bounding box center [86, 104] width 12 height 12
click at [80, 243] on div at bounding box center [86, 244] width 12 height 12
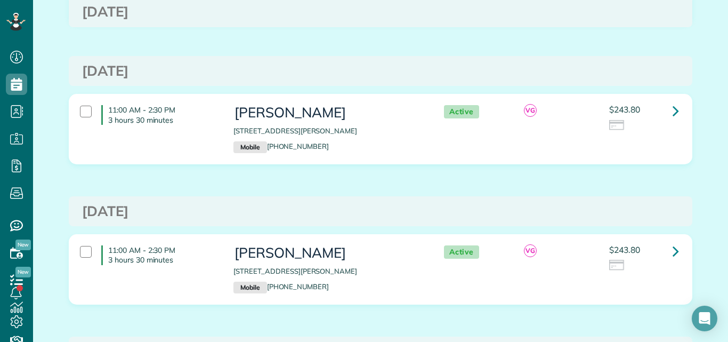
scroll to position [176, 0]
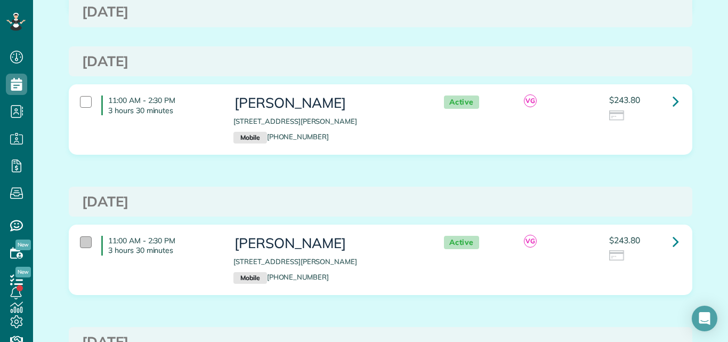
click at [84, 239] on div at bounding box center [86, 242] width 12 height 12
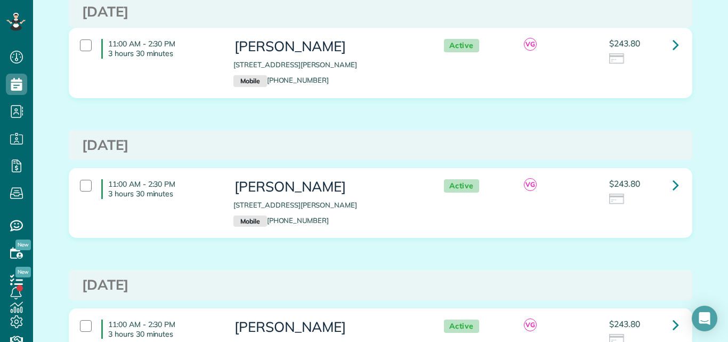
scroll to position [447, 0]
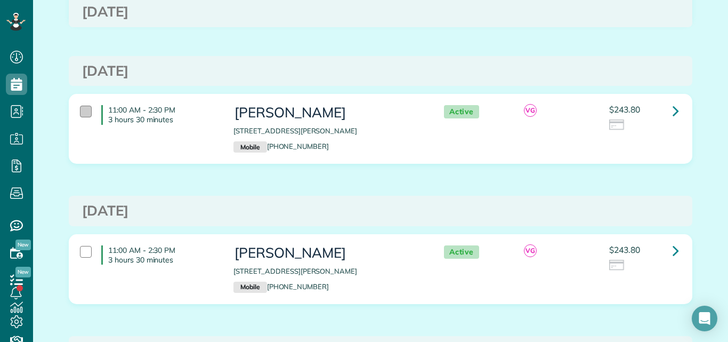
click at [80, 111] on div at bounding box center [86, 112] width 12 height 12
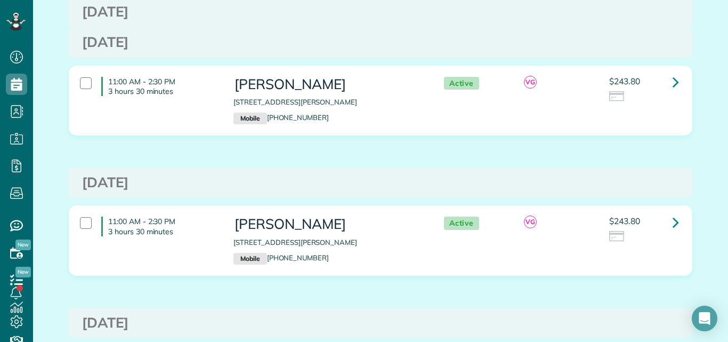
scroll to position [1033, 0]
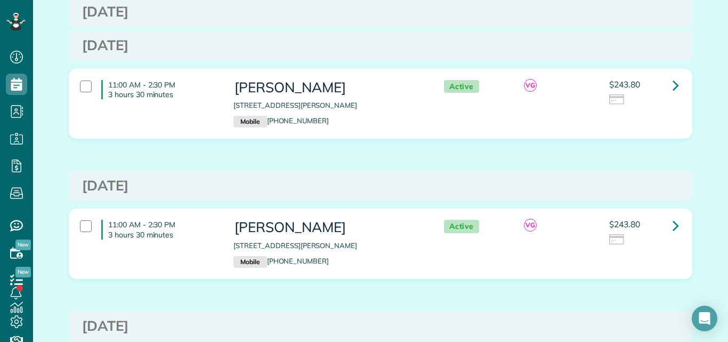
drag, startPoint x: 688, startPoint y: 212, endPoint x: 689, endPoint y: 205, distance: 7.1
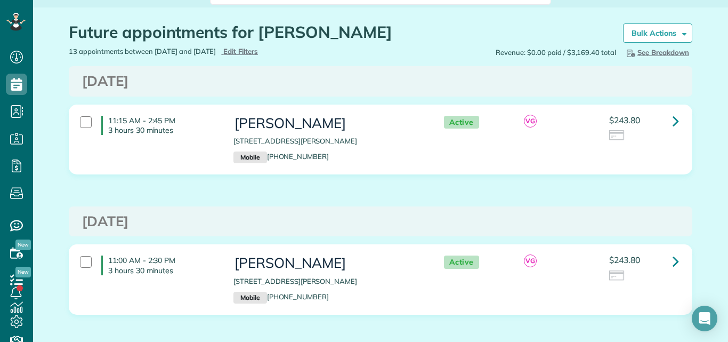
scroll to position [0, 0]
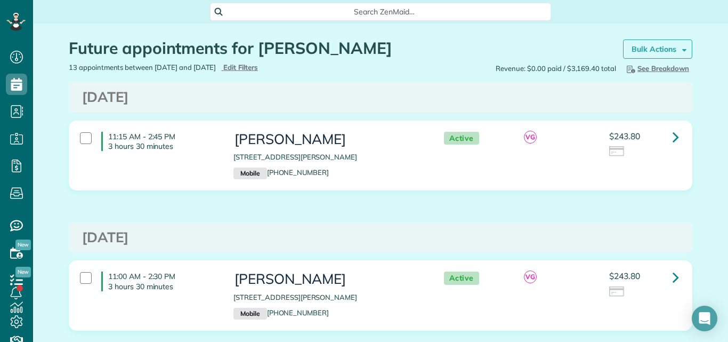
click at [650, 49] on strong "Bulk Actions" at bounding box center [654, 49] width 45 height 10
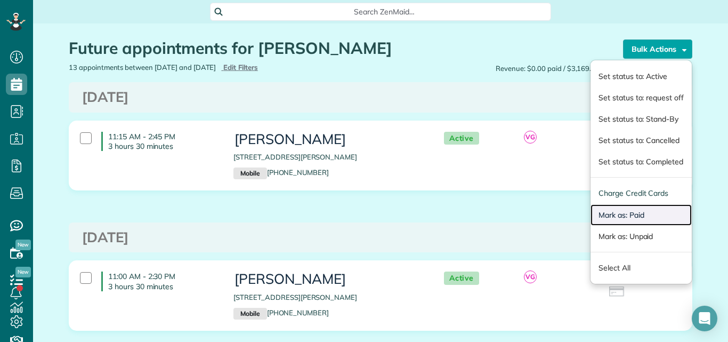
click at [619, 212] on link "Mark as: Paid" at bounding box center [641, 214] width 101 height 21
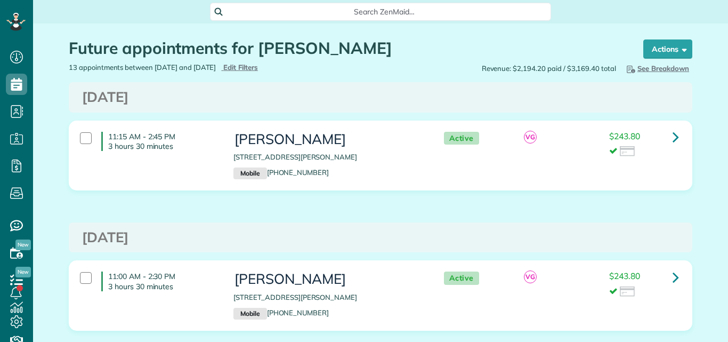
scroll to position [5, 5]
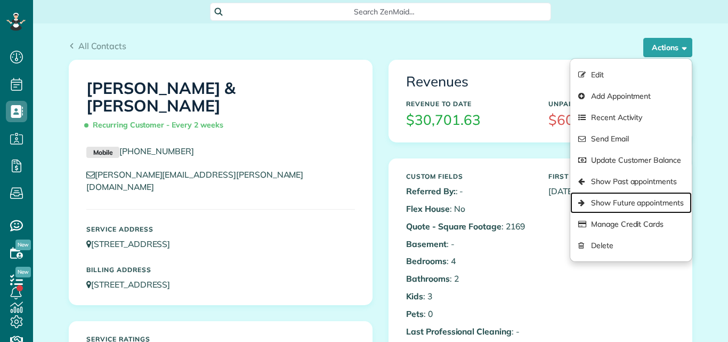
click at [614, 200] on link "Show Future appointments" at bounding box center [631, 202] width 122 height 21
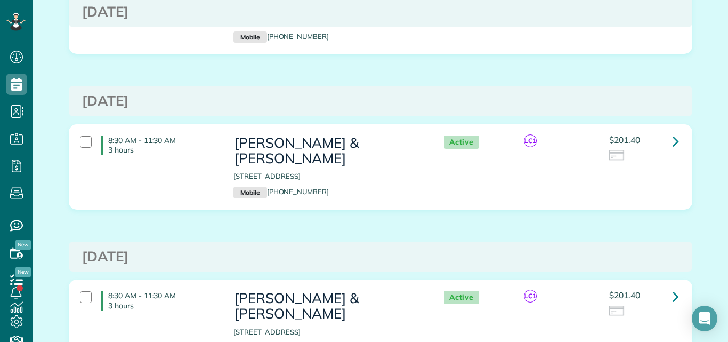
scroll to position [19, 0]
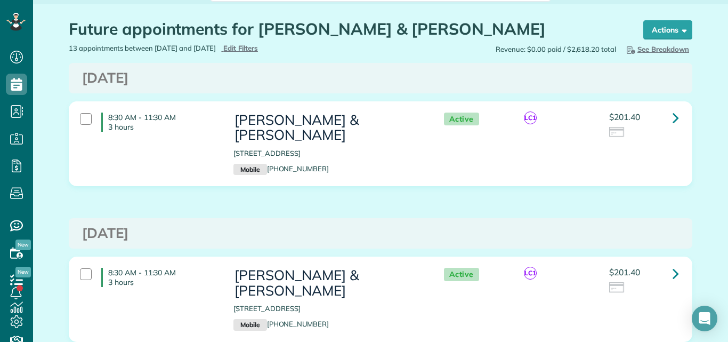
click at [78, 111] on div "8:30 AM - 11:30 AM 3 hours" at bounding box center [149, 122] width 154 height 30
click at [80, 268] on div at bounding box center [86, 274] width 12 height 12
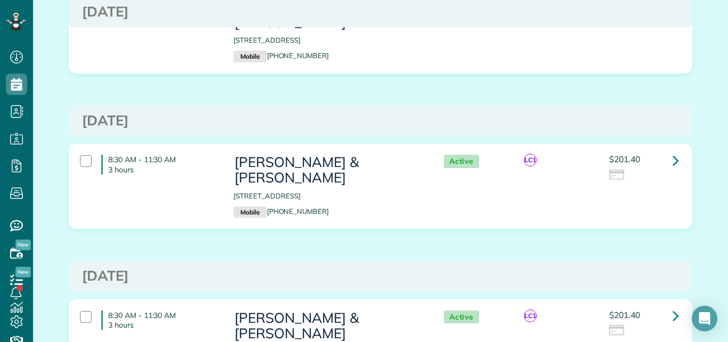
scroll to position [291, 0]
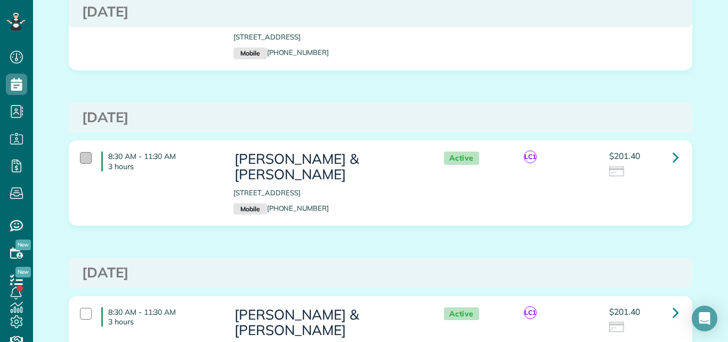
click at [82, 152] on div at bounding box center [86, 158] width 12 height 12
click at [80, 308] on div at bounding box center [86, 314] width 12 height 12
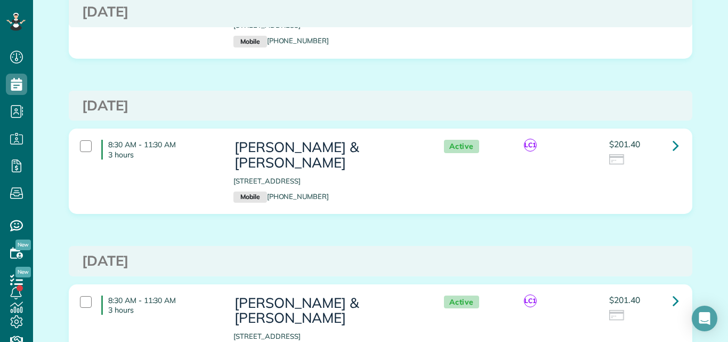
scroll to position [658, 0]
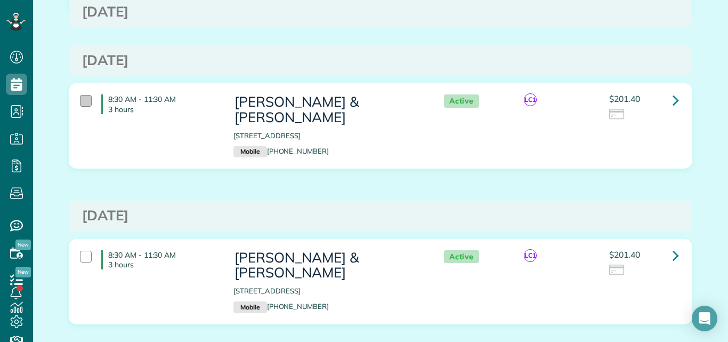
click at [83, 95] on div at bounding box center [86, 101] width 12 height 12
click at [80, 251] on div at bounding box center [86, 257] width 12 height 12
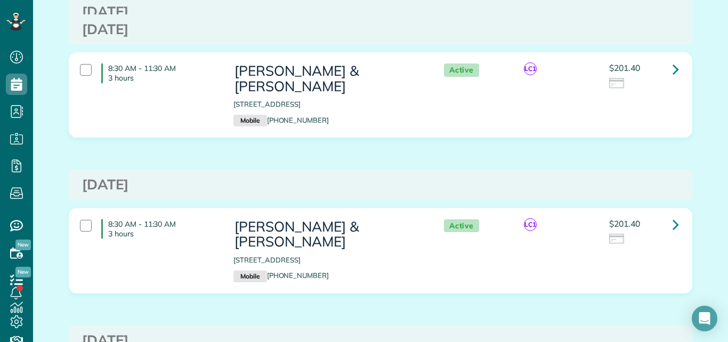
scroll to position [1023, 0]
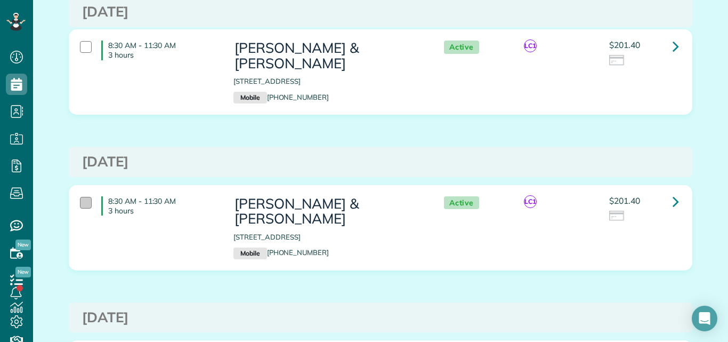
click at [81, 197] on div at bounding box center [86, 203] width 12 height 12
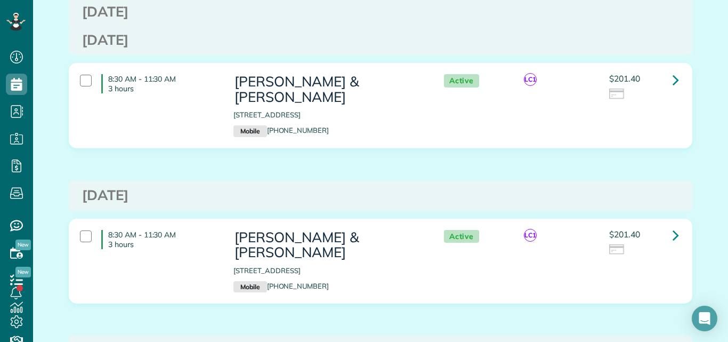
scroll to position [1307, 0]
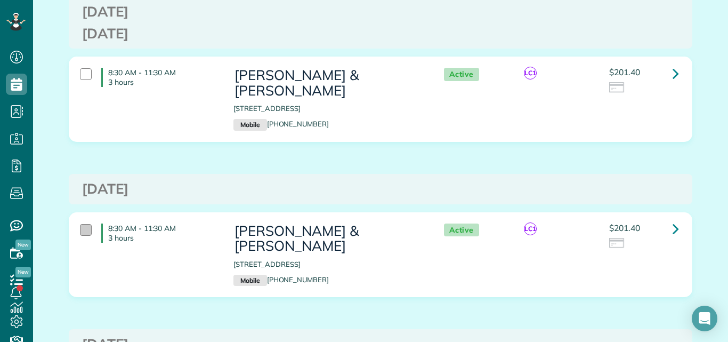
click at [82, 224] on div at bounding box center [86, 230] width 12 height 12
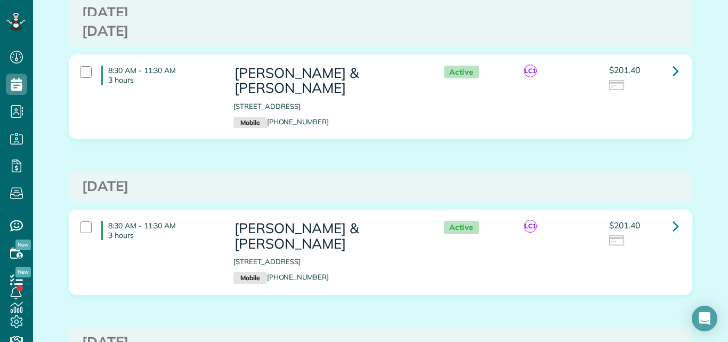
scroll to position [1381, 0]
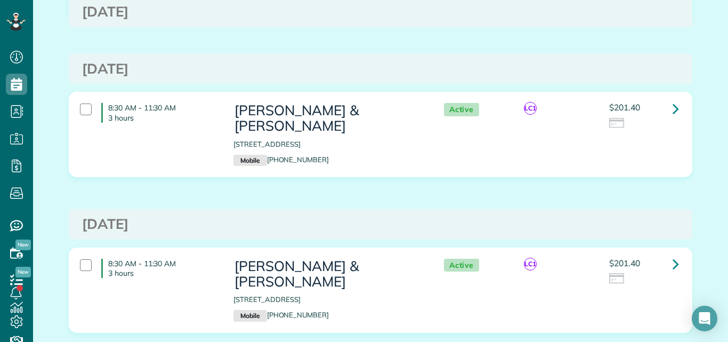
scroll to position [0, 0]
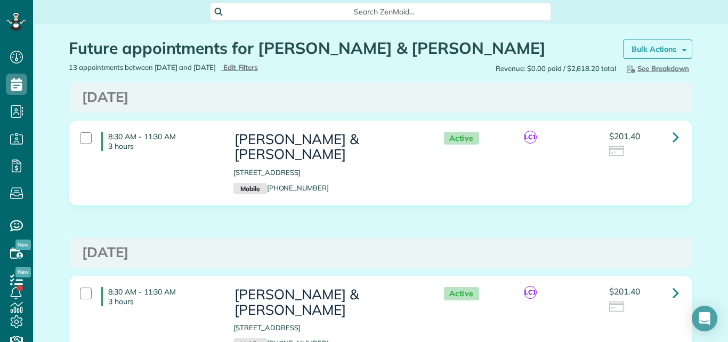
click at [659, 44] on strong "Bulk Actions" at bounding box center [654, 49] width 45 height 10
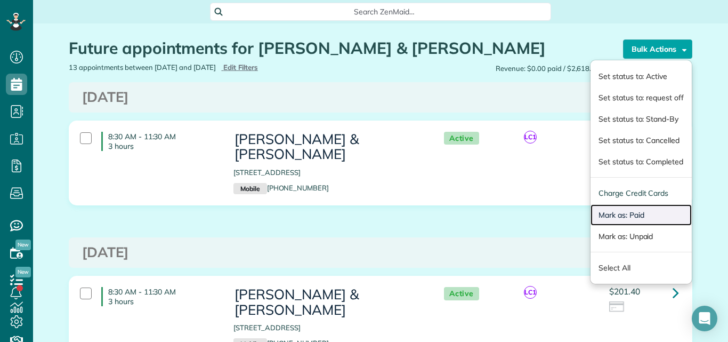
click at [628, 216] on link "Mark as: Paid" at bounding box center [641, 214] width 101 height 21
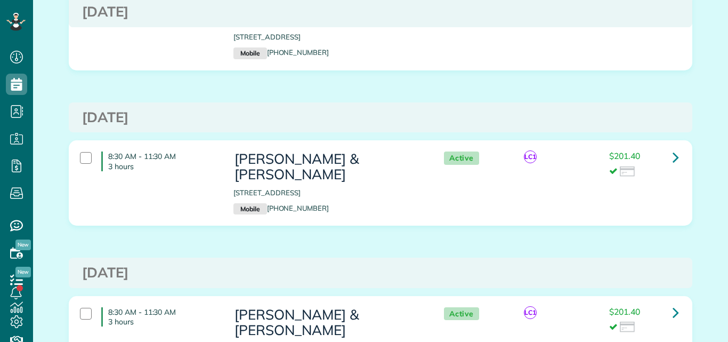
scroll to position [142, 0]
